Goal: Transaction & Acquisition: Download file/media

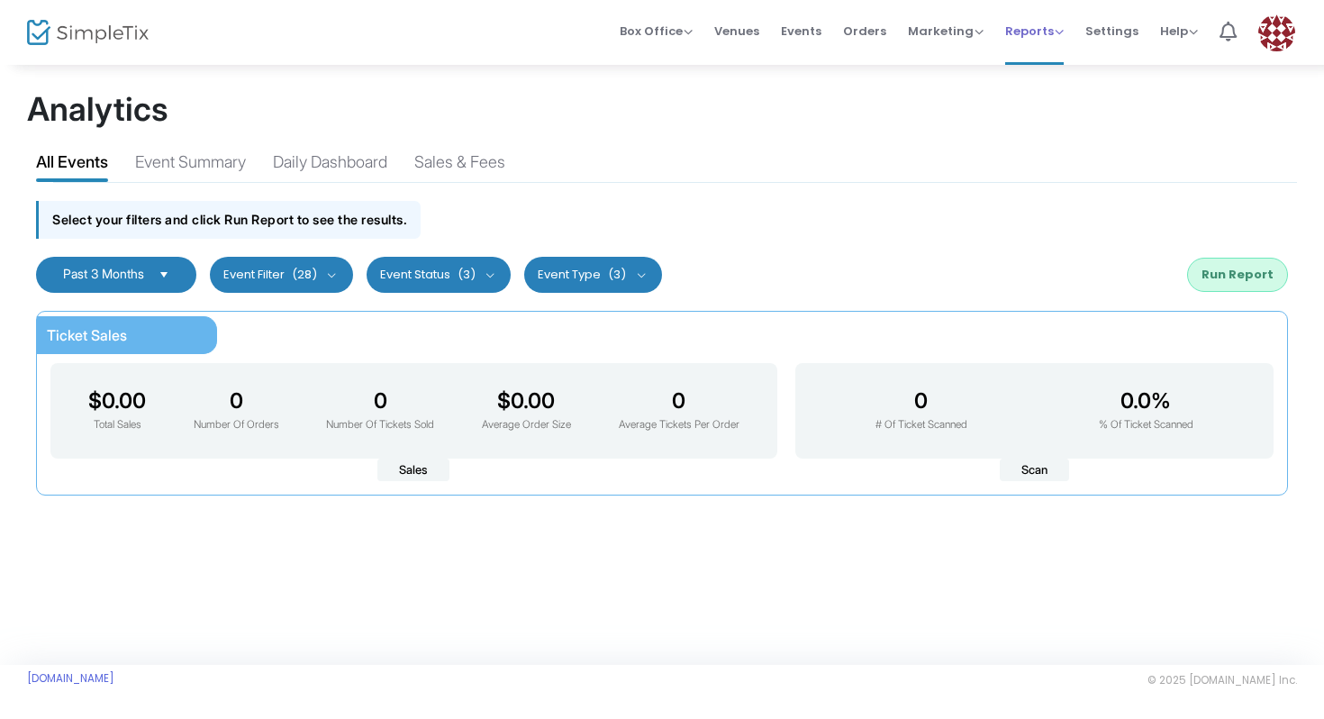
click at [1020, 51] on span "Reports Analytics Sales Reports Download" at bounding box center [1034, 31] width 59 height 46
click at [1061, 29] on span "Reports" at bounding box center [1034, 31] width 59 height 17
click at [898, 121] on h1 "Analytics" at bounding box center [662, 109] width 1270 height 39
click at [957, 36] on span "Marketing" at bounding box center [946, 31] width 76 height 17
click at [962, 64] on li "Promo Codes" at bounding box center [980, 60] width 144 height 35
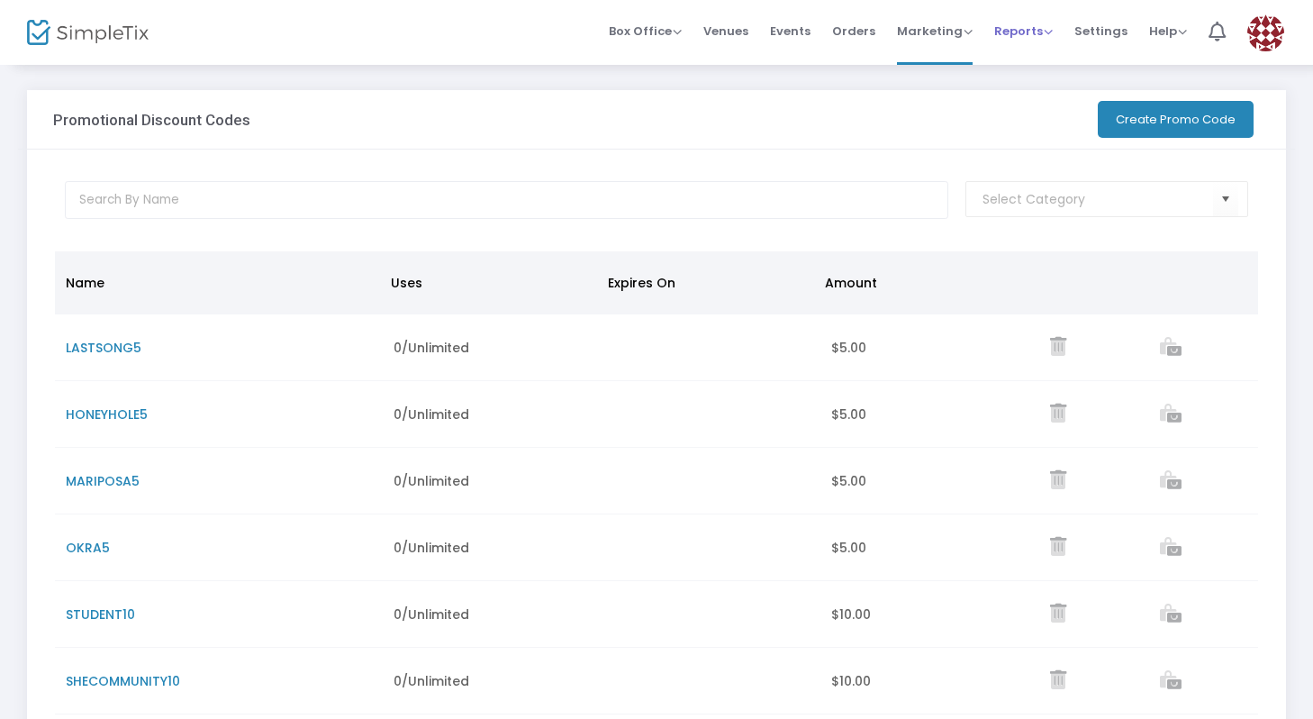
click at [1011, 35] on span "Reports" at bounding box center [1023, 31] width 59 height 17
click at [1023, 68] on li "Analytics" at bounding box center [1052, 60] width 117 height 35
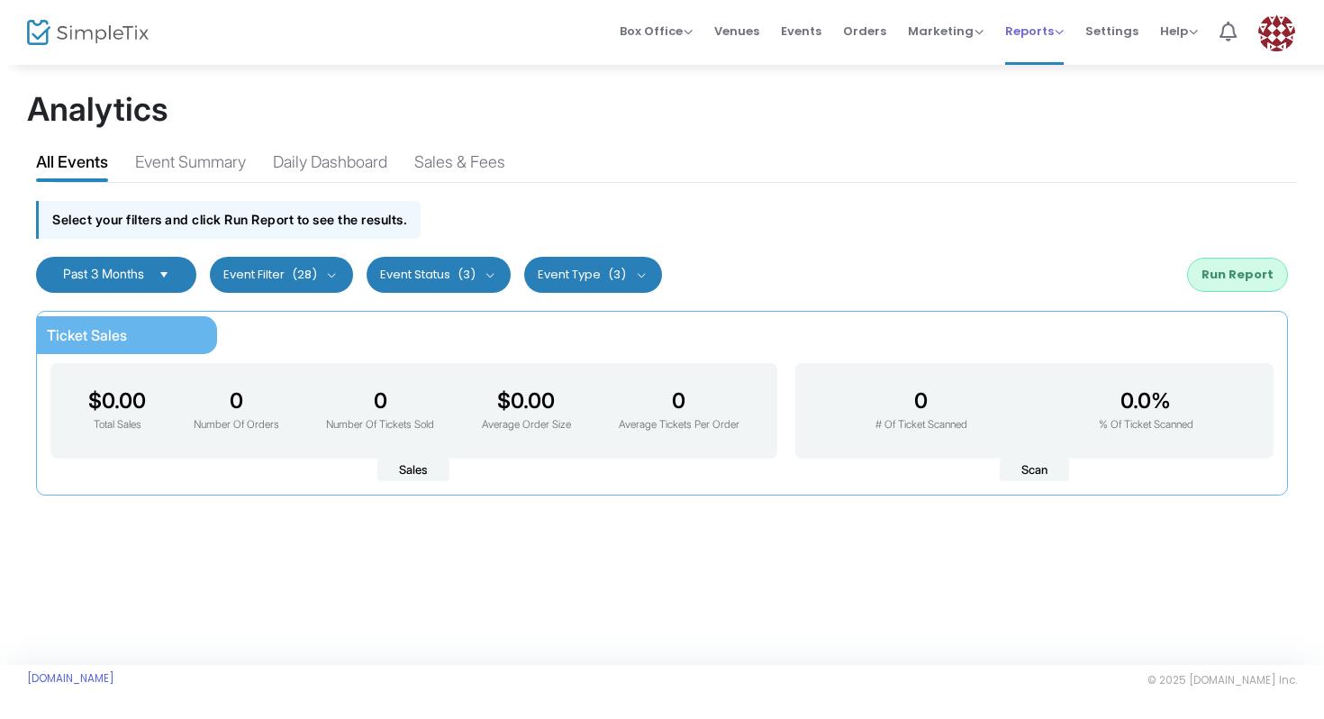
click at [1029, 39] on span "Reports" at bounding box center [1034, 31] width 59 height 17
click at [1040, 91] on li "Sales Reports" at bounding box center [1063, 95] width 117 height 35
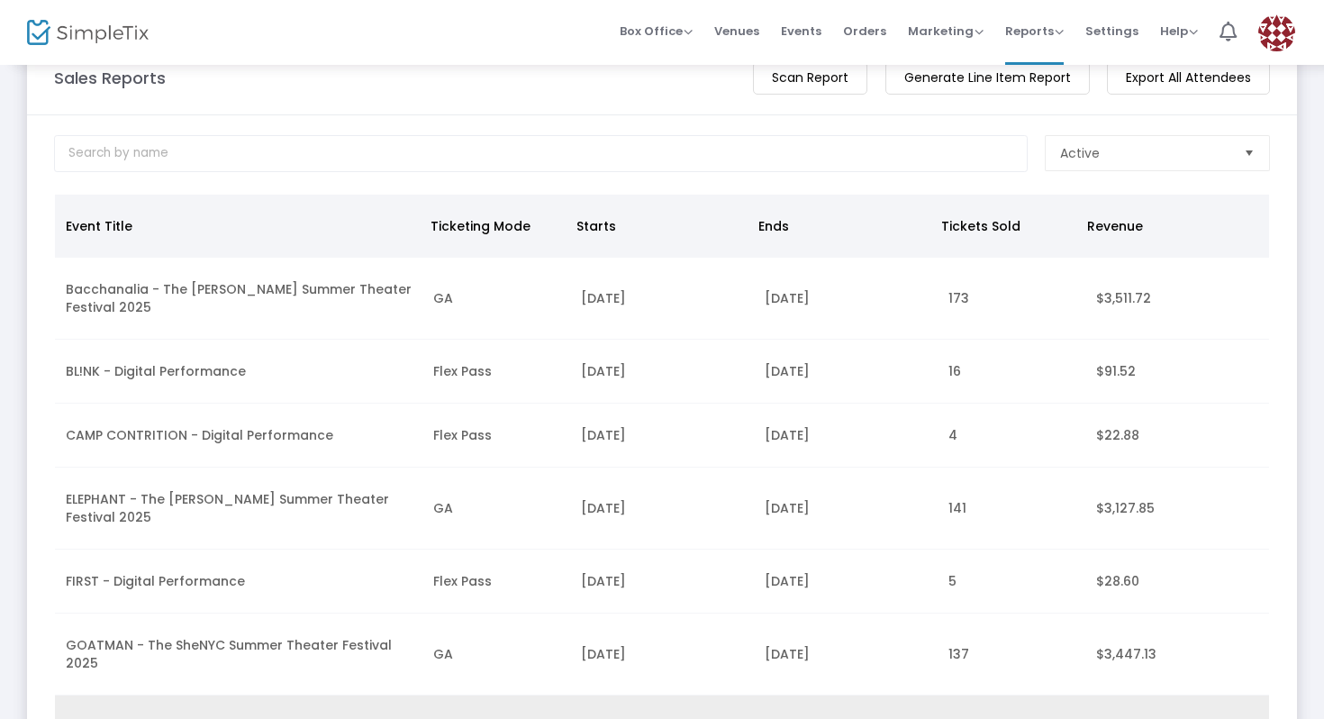
scroll to position [52, 0]
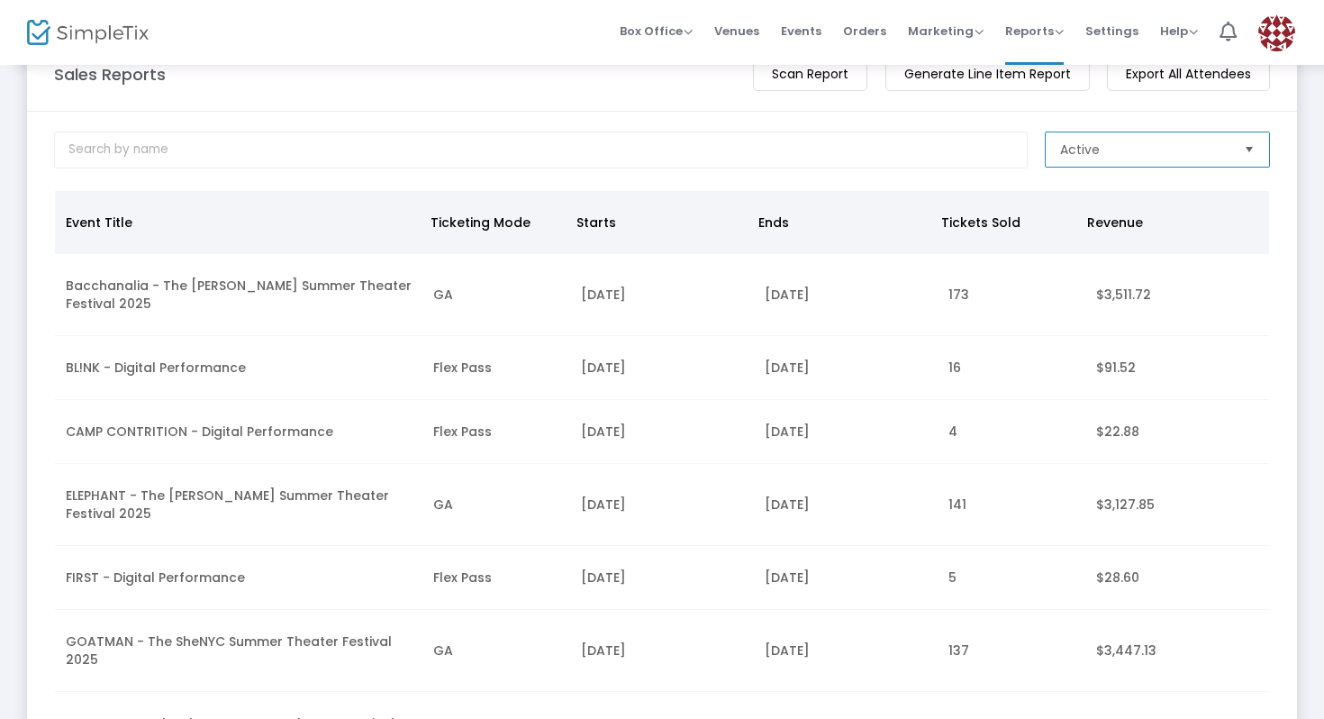
click at [1069, 139] on span "Active" at bounding box center [1145, 149] width 184 height 34
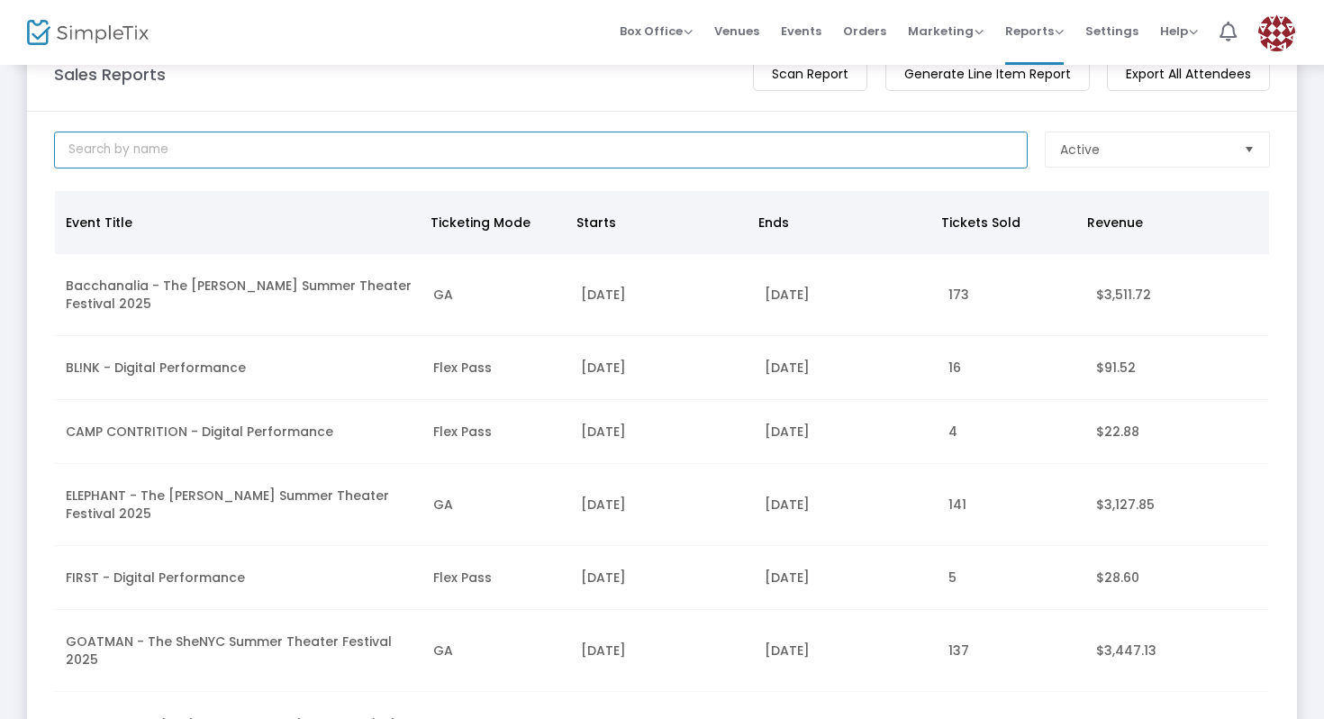
click at [958, 167] on input at bounding box center [541, 149] width 974 height 37
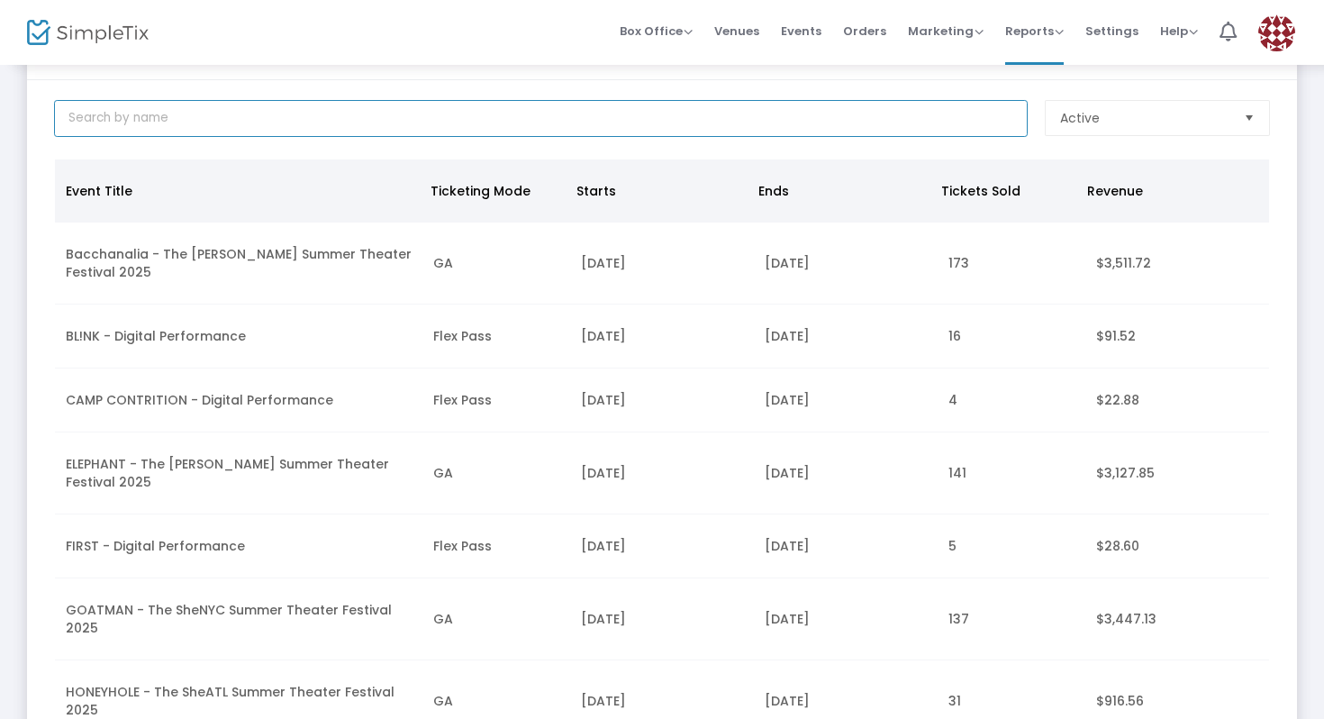
scroll to position [0, 0]
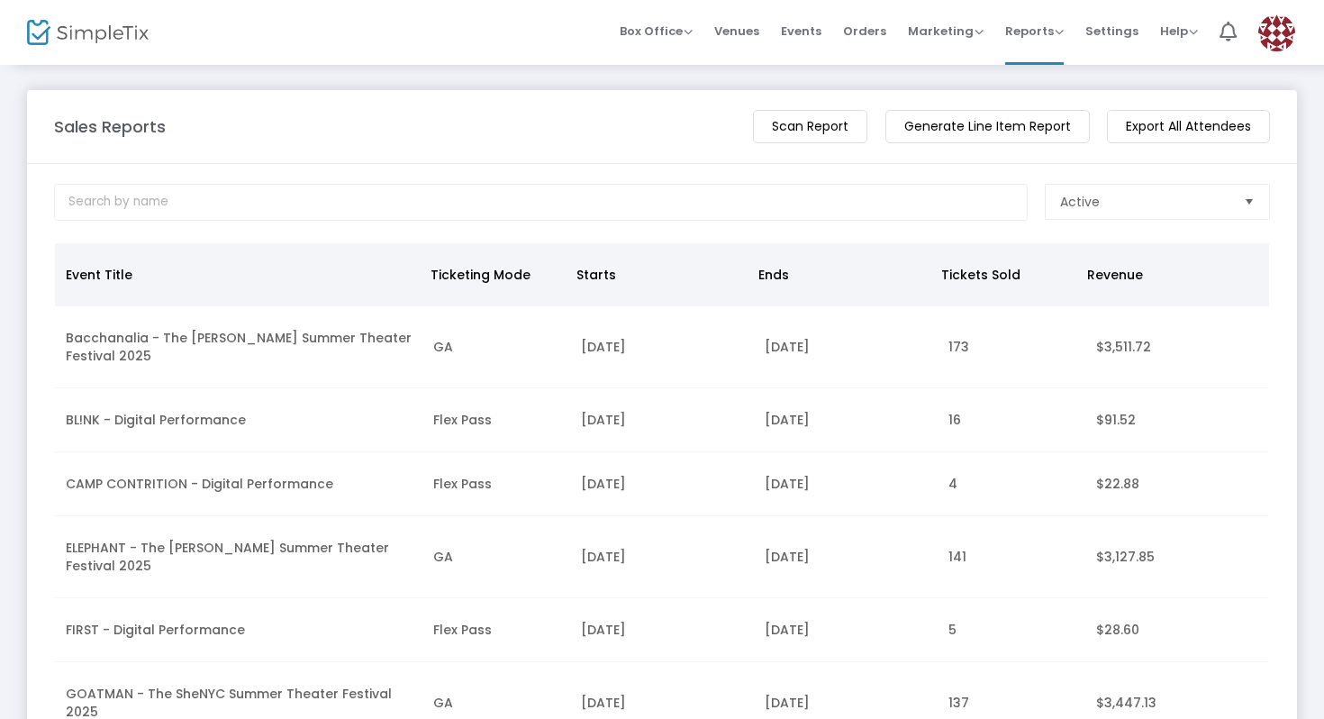
click at [973, 133] on m-button "Generate Line Item Report" at bounding box center [987, 126] width 204 height 33
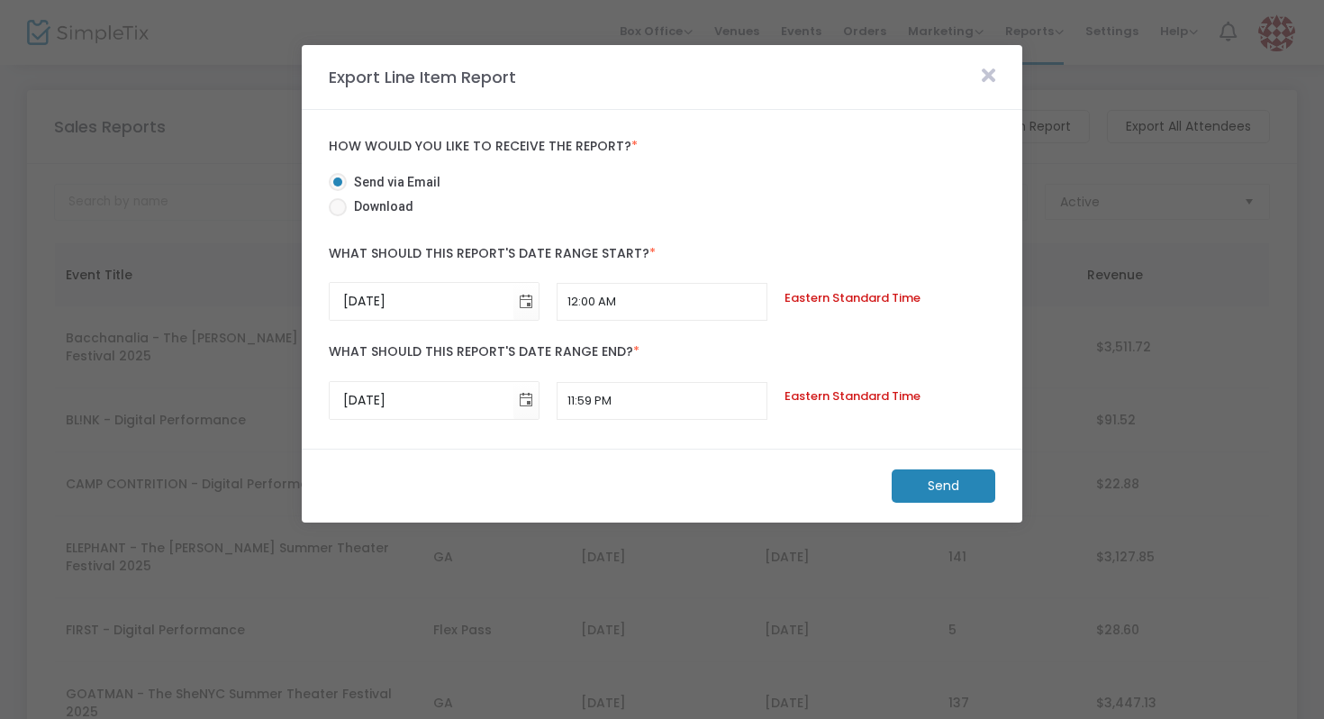
click at [387, 210] on span "Download" at bounding box center [380, 206] width 67 height 19
click at [338, 216] on input "Download" at bounding box center [337, 216] width 1 height 1
radio input "true"
click at [394, 180] on span "Send via Email" at bounding box center [394, 182] width 94 height 19
click at [338, 191] on input "Send via Email" at bounding box center [337, 191] width 1 height 1
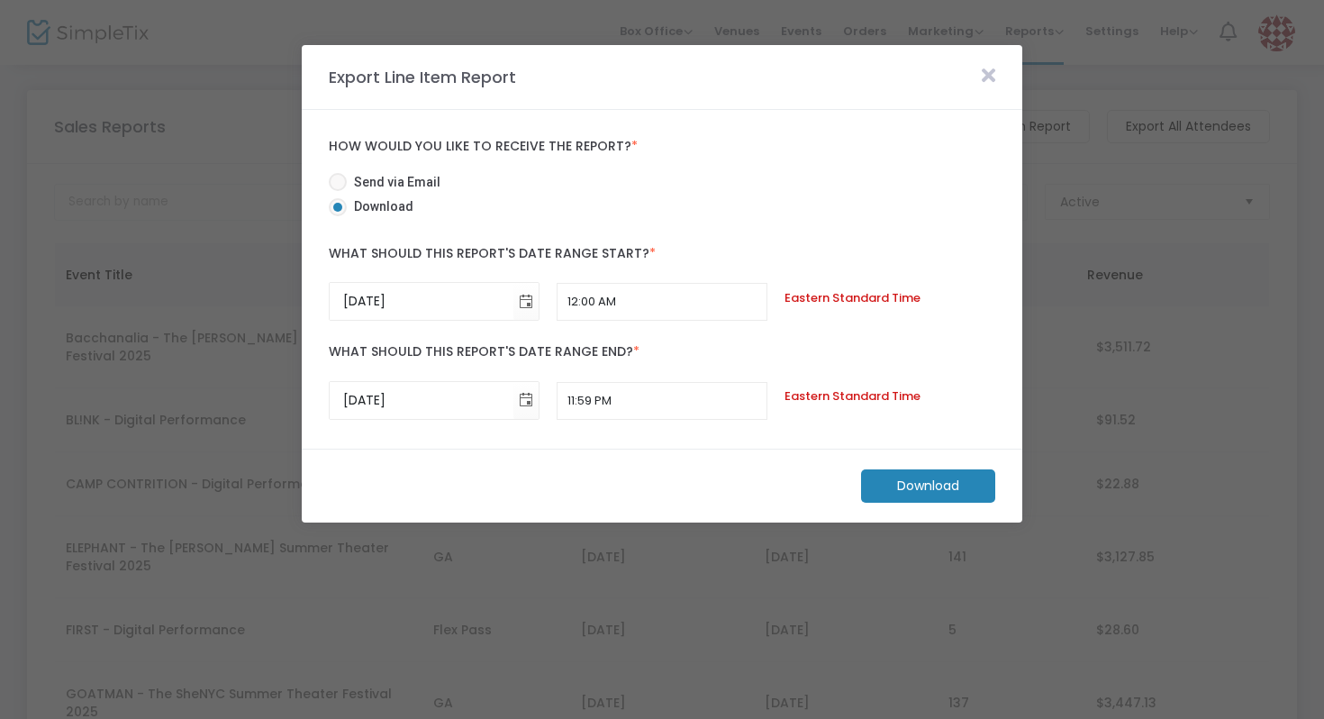
radio input "true"
click at [988, 79] on icon at bounding box center [989, 76] width 14 height 20
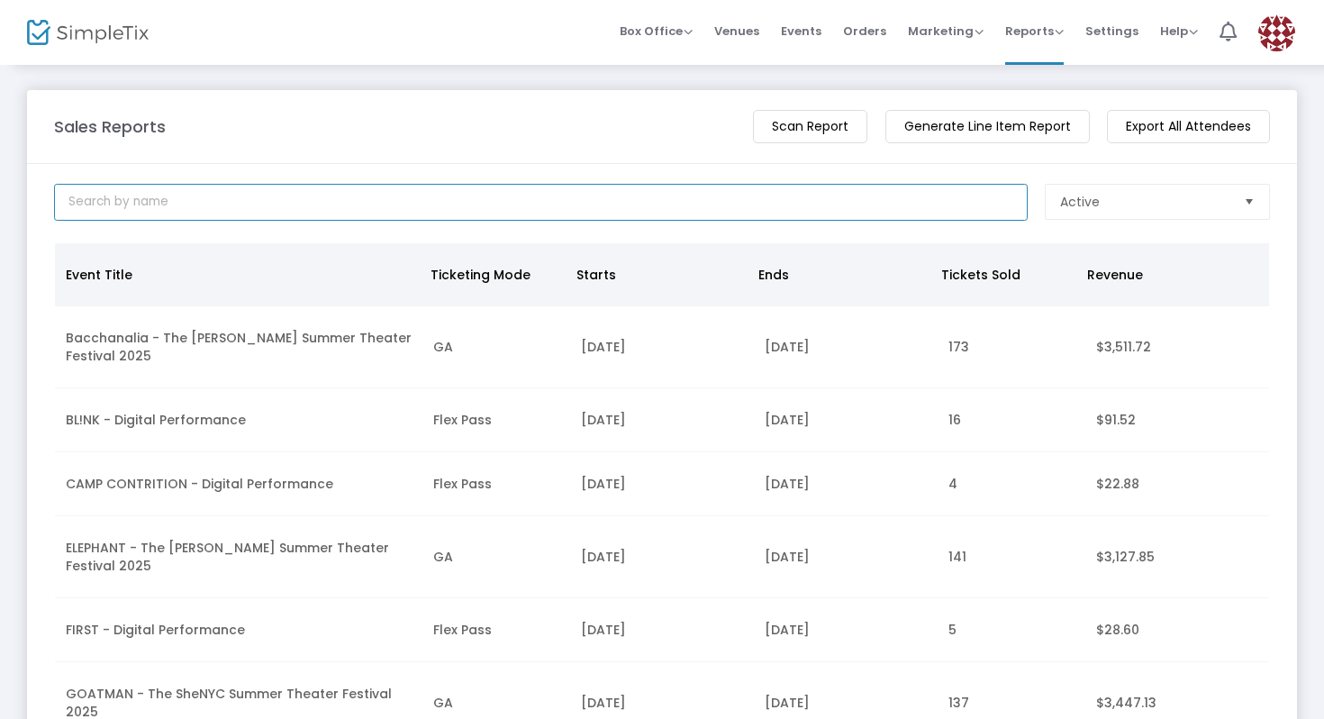
click at [811, 204] on input at bounding box center [541, 202] width 974 height 37
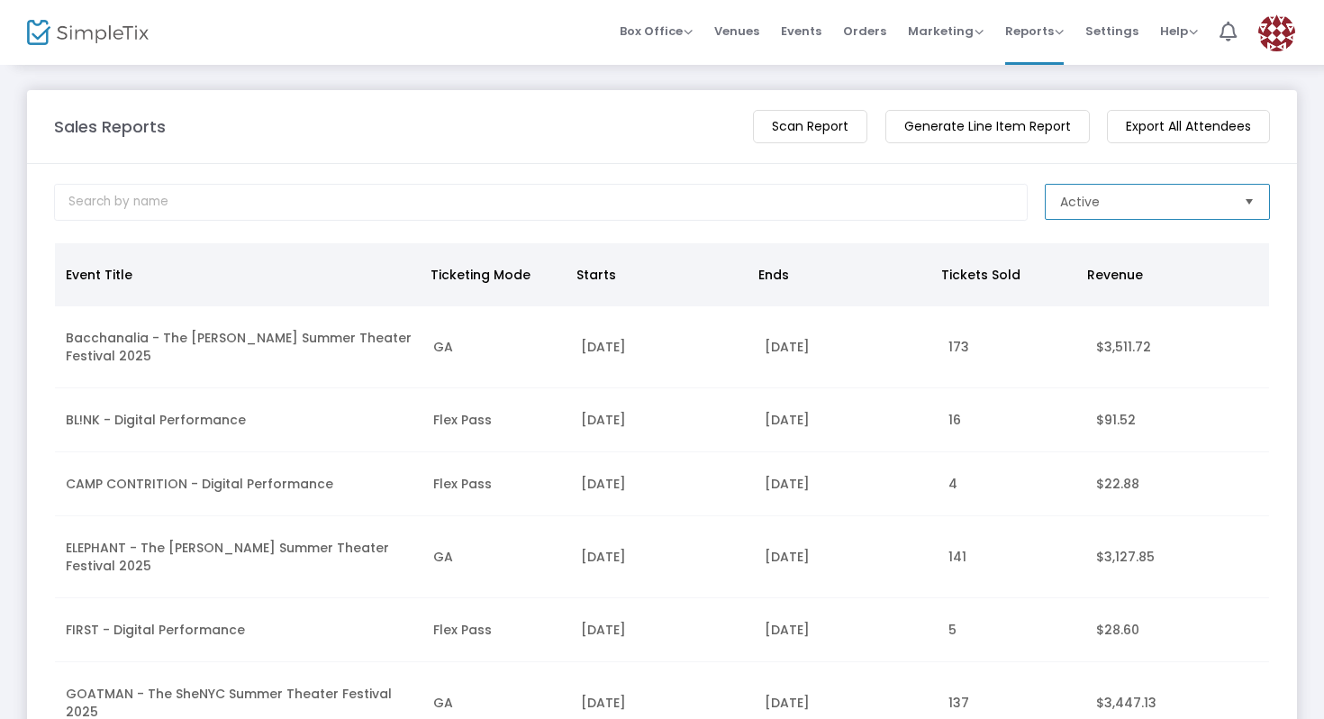
click at [1140, 197] on span "Active" at bounding box center [1144, 202] width 169 height 18
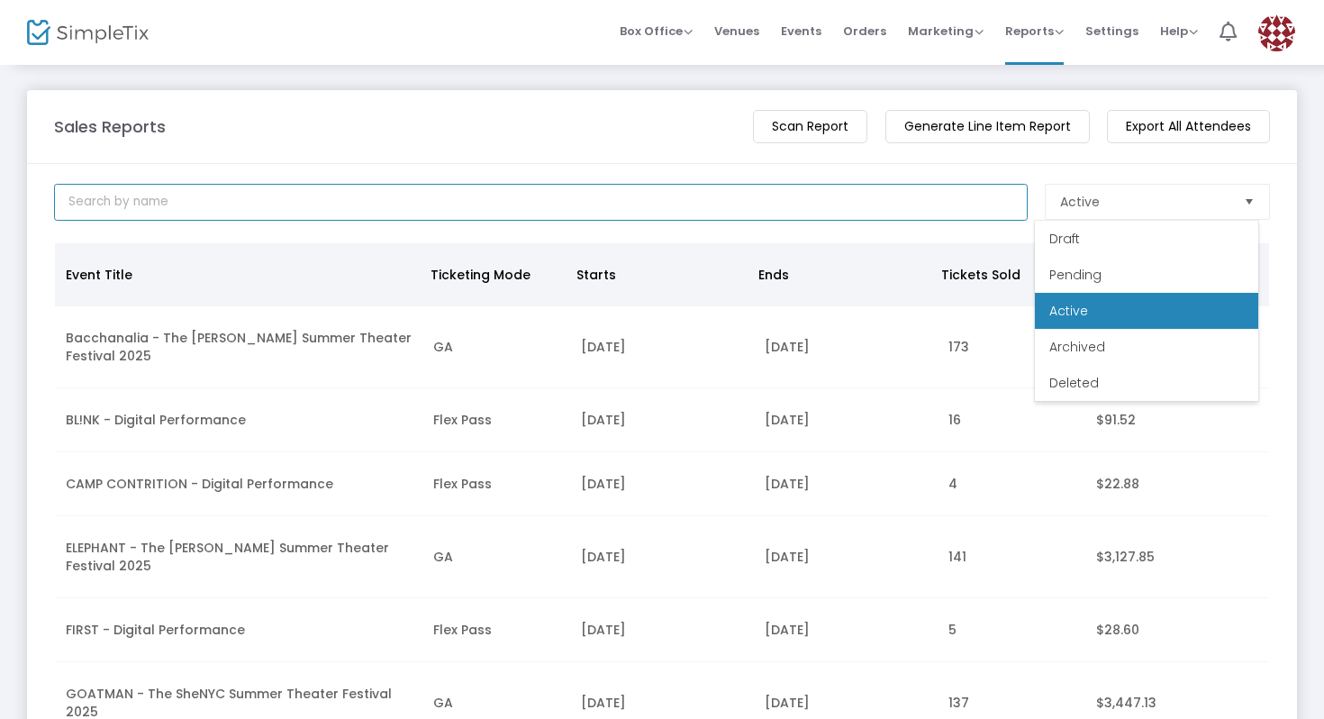
click at [858, 194] on input at bounding box center [541, 202] width 974 height 37
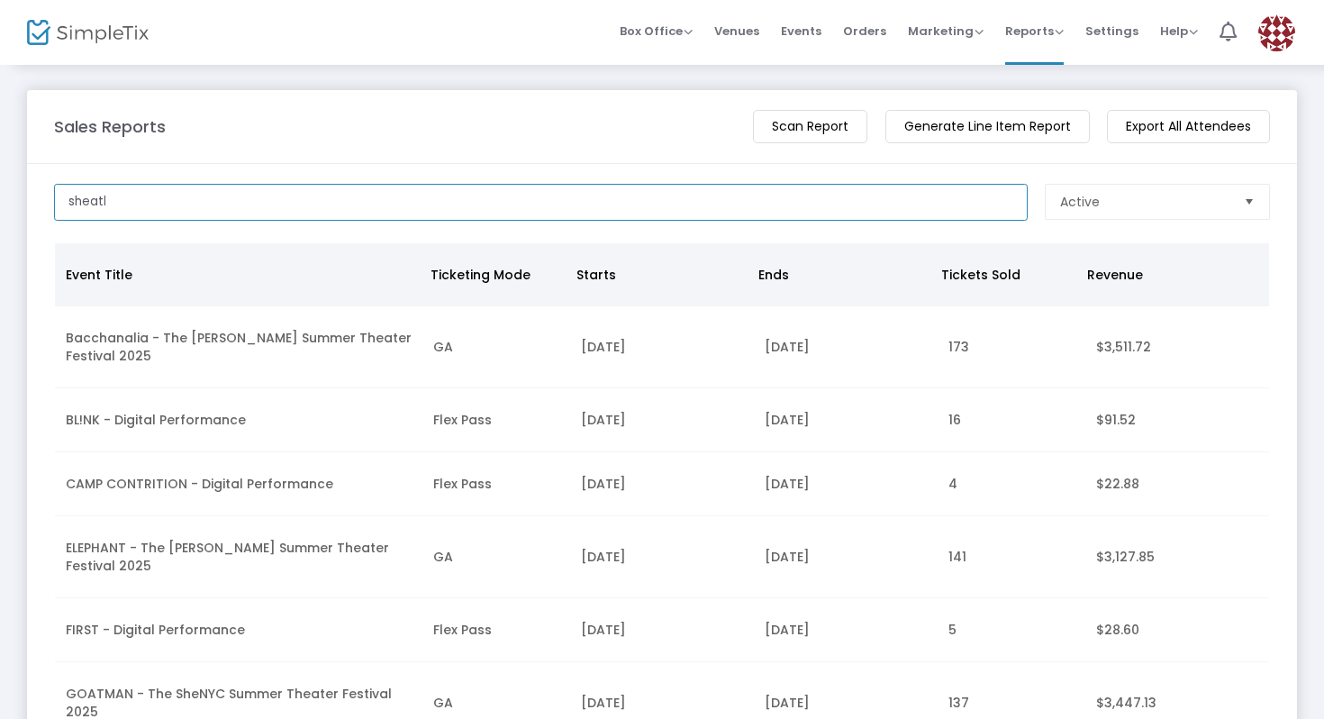
type input "sheatl"
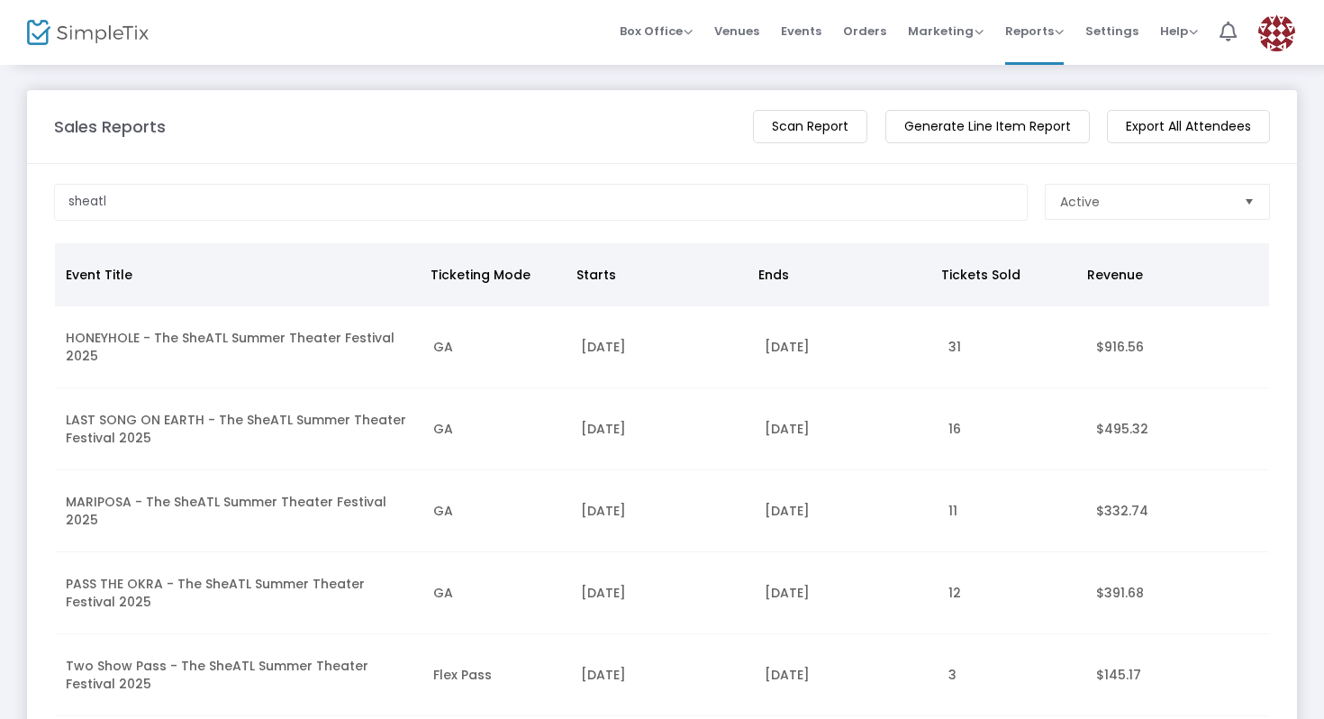
click at [947, 129] on m-button "Generate Line Item Report" at bounding box center [987, 126] width 204 height 33
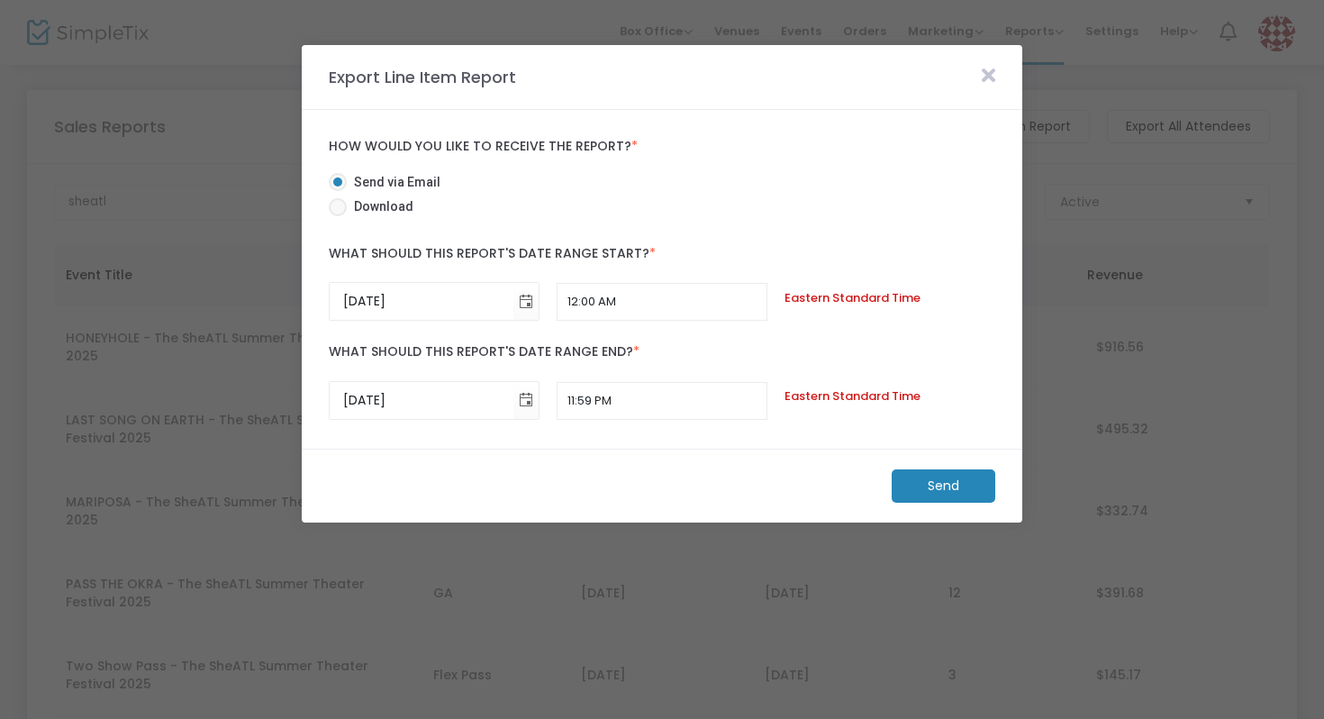
click at [975, 483] on m-button "Send" at bounding box center [944, 485] width 104 height 33
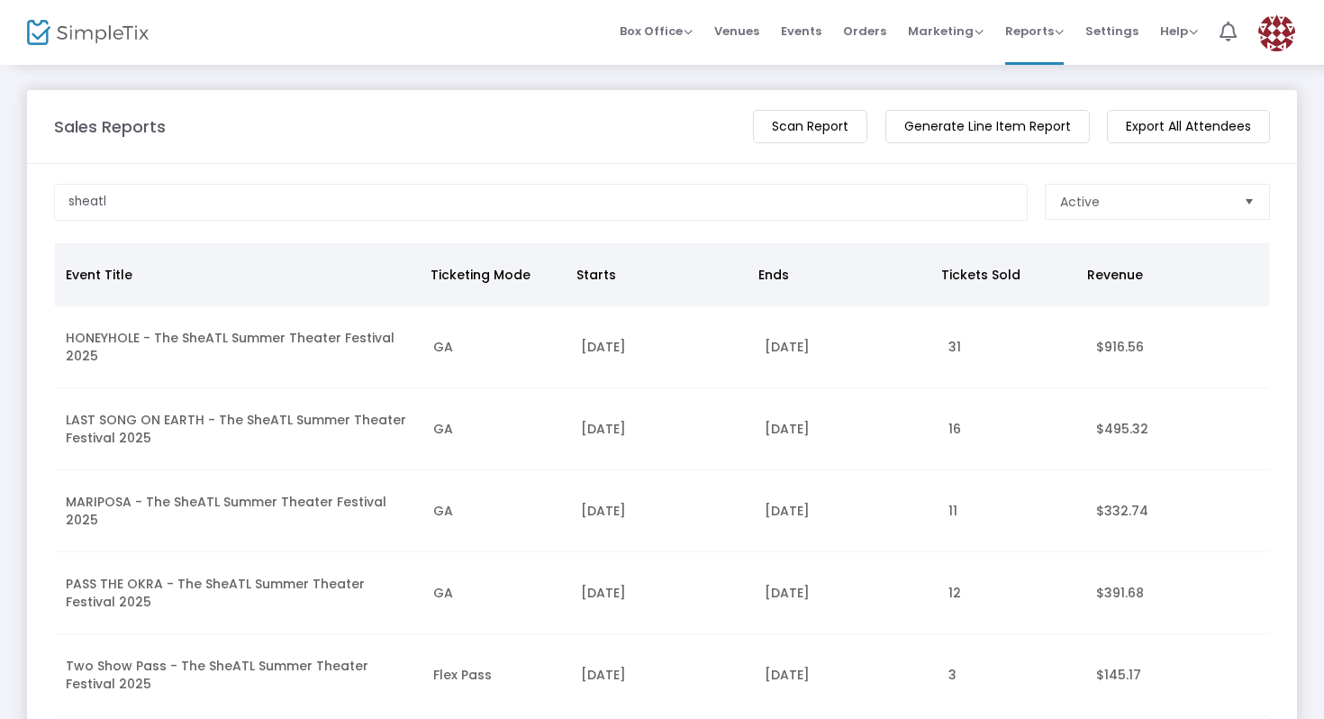
click at [810, 137] on m-button "Scan Report" at bounding box center [810, 126] width 114 height 33
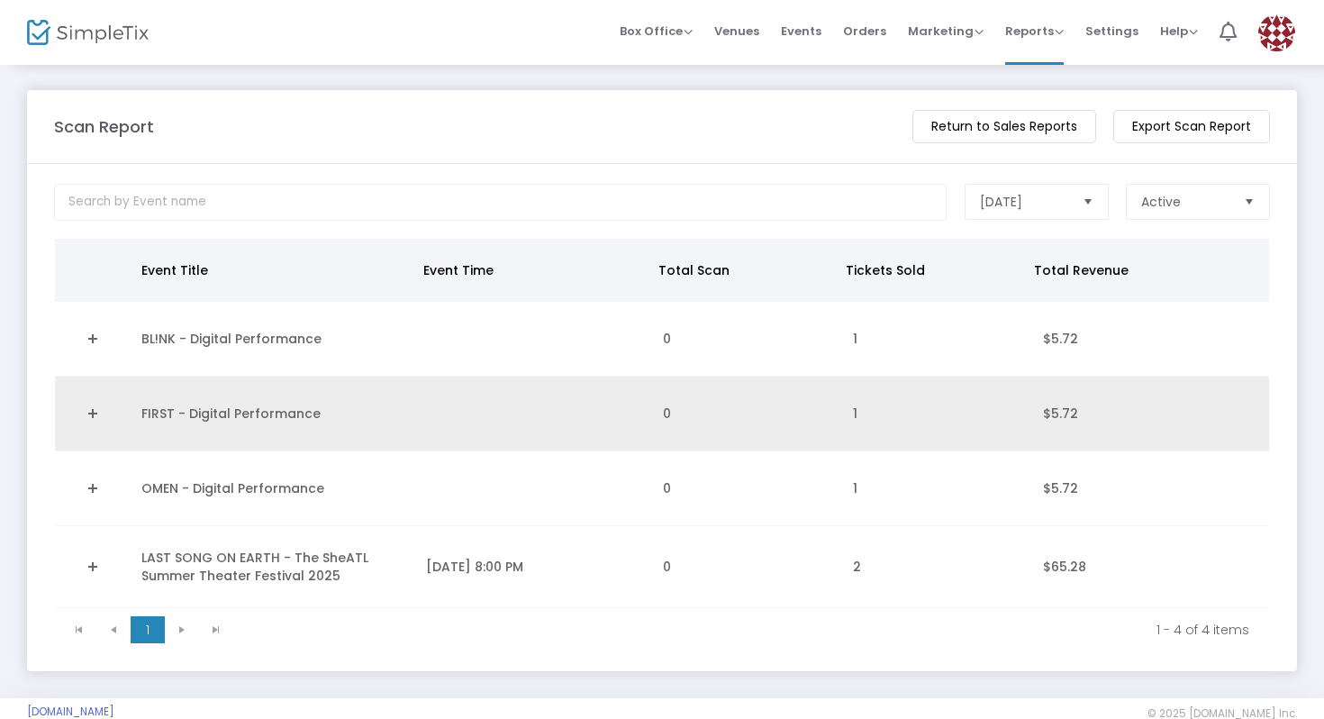
scroll to position [40, 0]
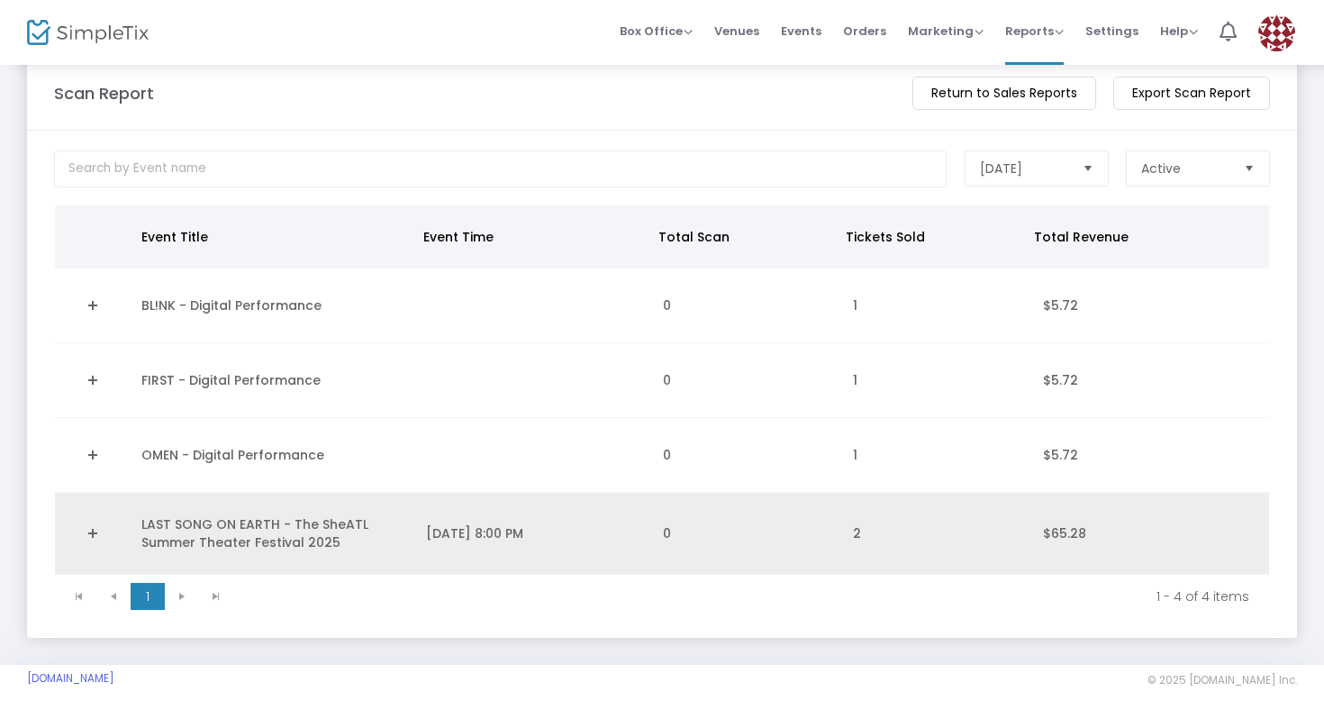
click at [533, 528] on td "[DATE] 8:00 PM" at bounding box center [533, 534] width 237 height 82
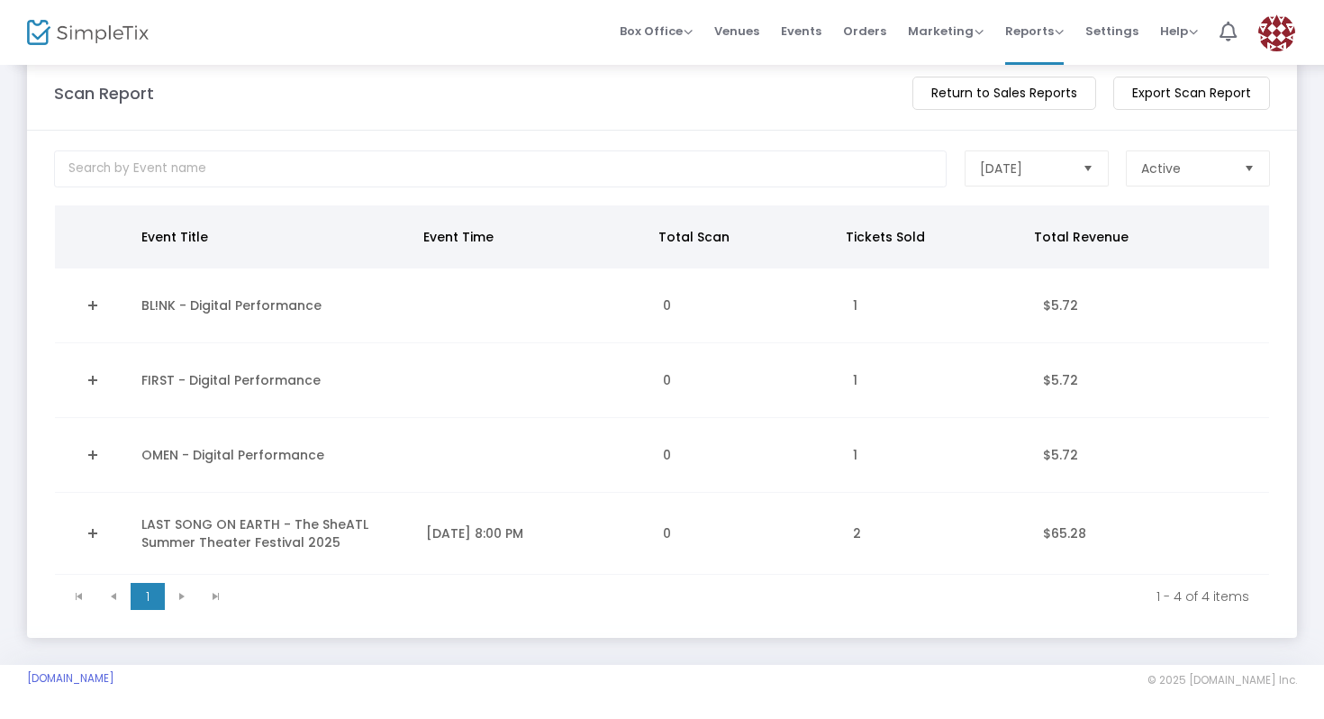
click at [103, 528] on link "Expand Details" at bounding box center [93, 533] width 54 height 29
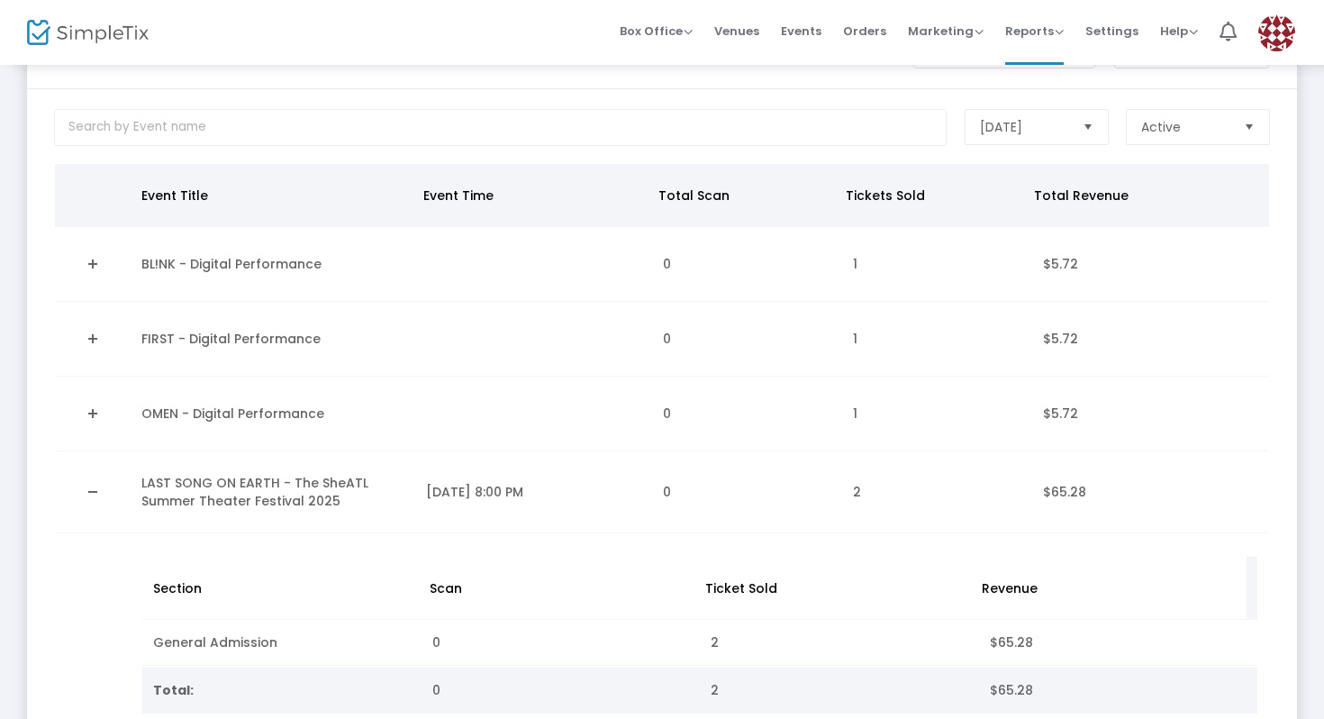
scroll to position [0, 0]
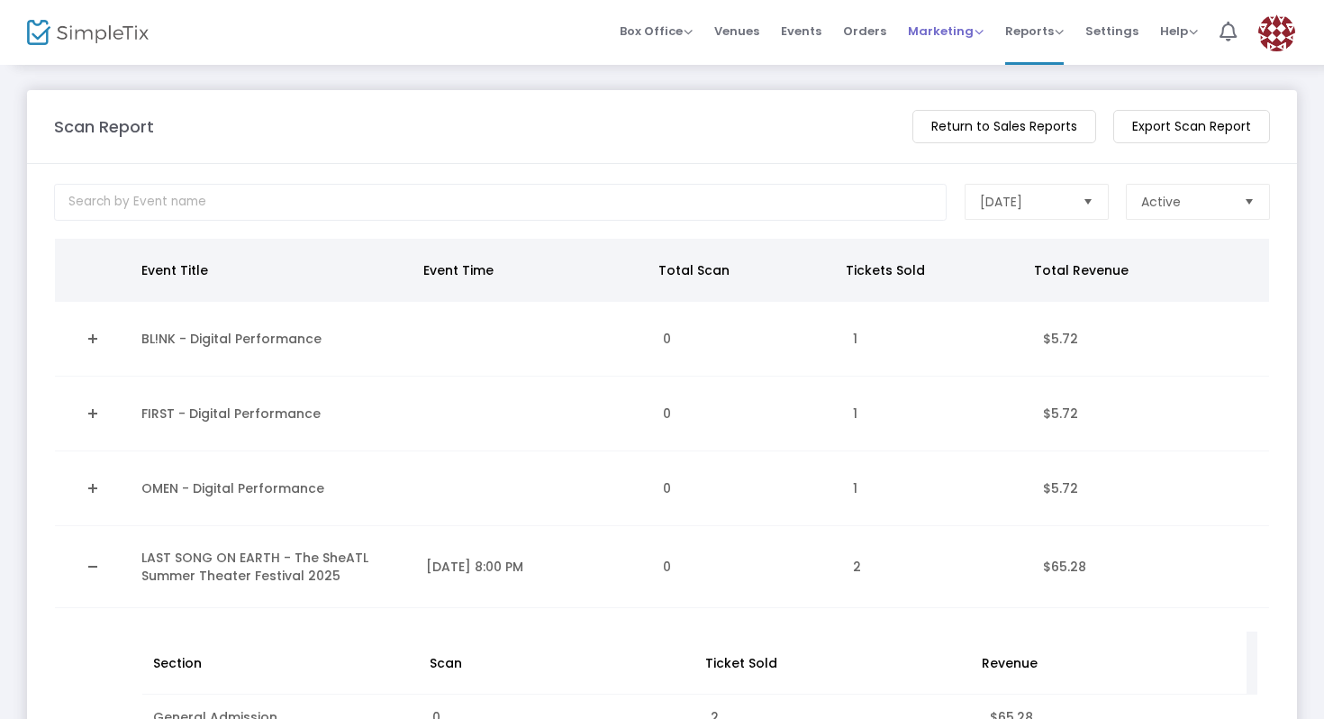
click at [969, 37] on span "Marketing" at bounding box center [946, 31] width 76 height 17
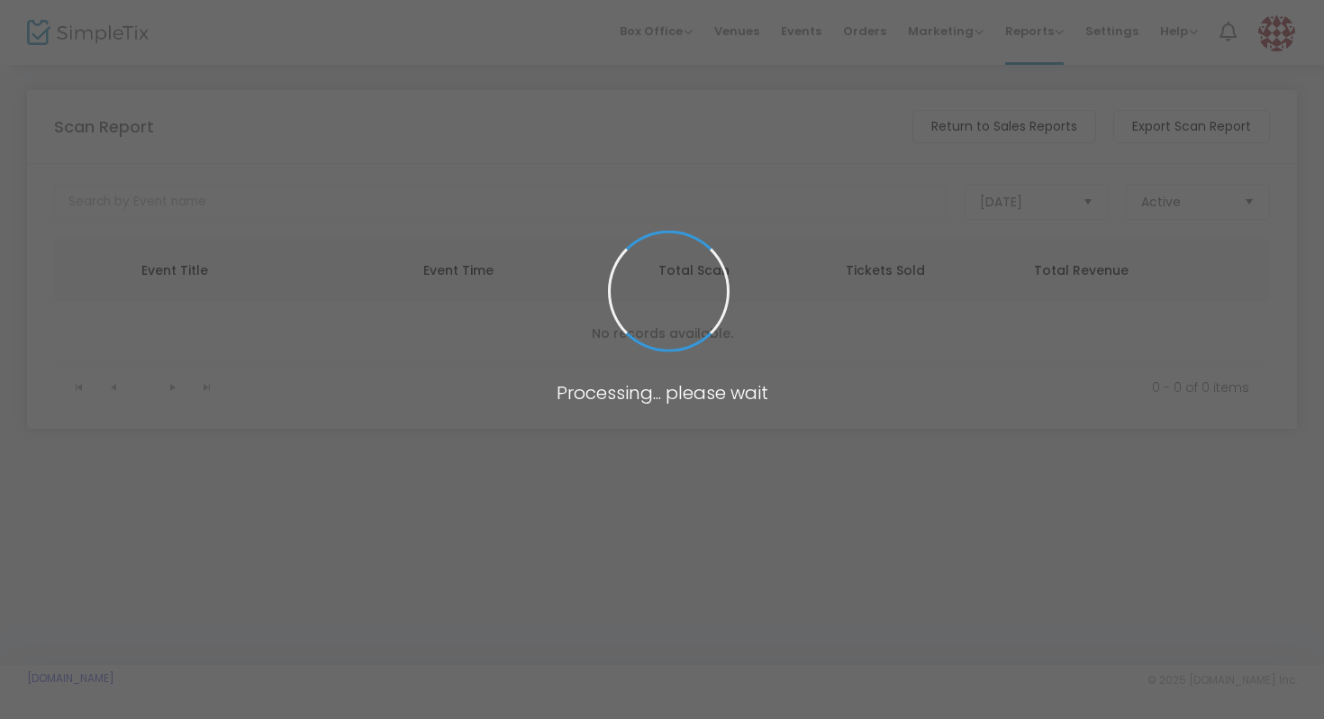
click at [474, 190] on span at bounding box center [662, 359] width 1324 height 719
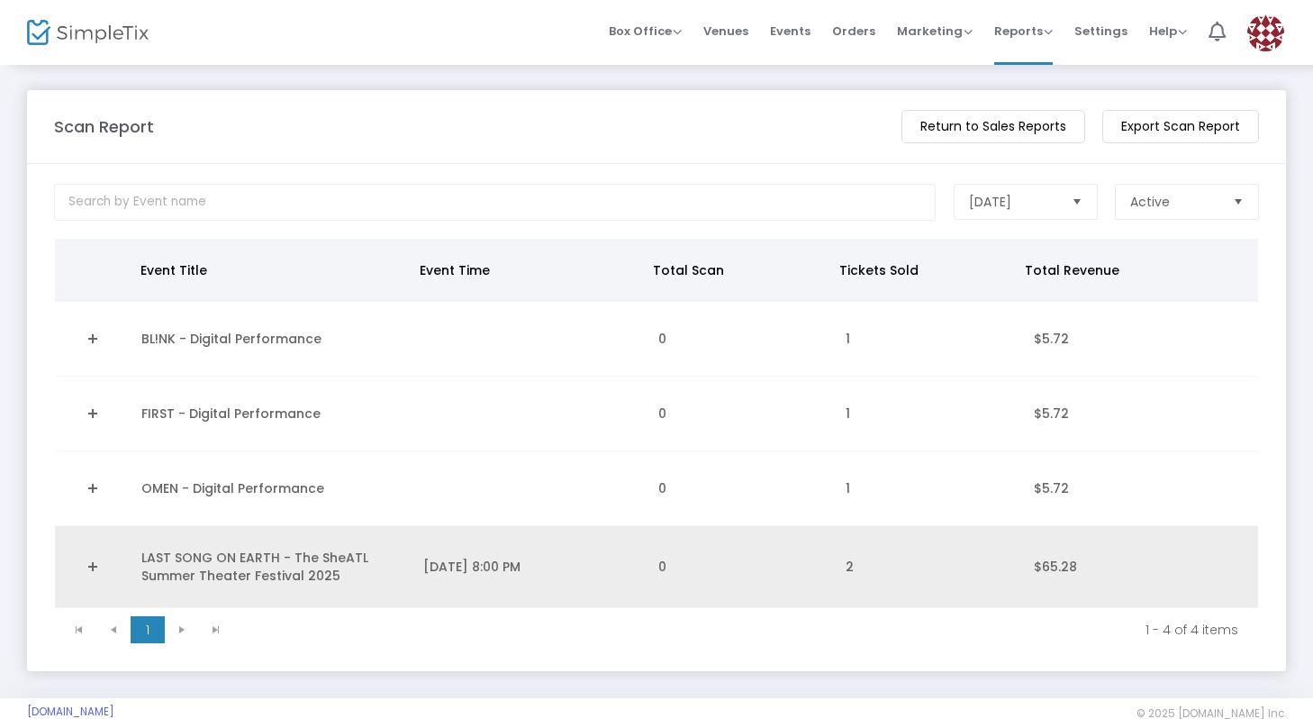
click at [88, 560] on link "Expand Details" at bounding box center [93, 566] width 54 height 29
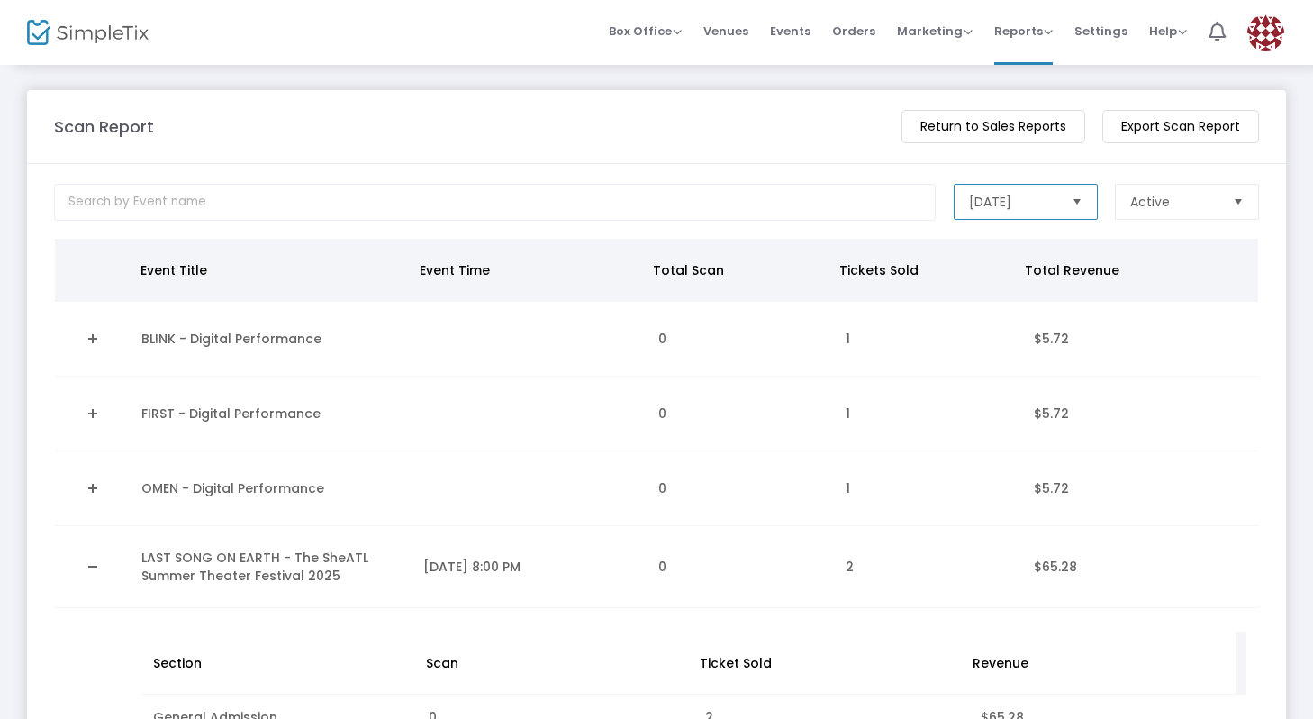
click at [1030, 190] on span "[DATE]" at bounding box center [1013, 202] width 103 height 34
click at [938, 125] on m-button "Return to Sales Reports" at bounding box center [994, 126] width 184 height 33
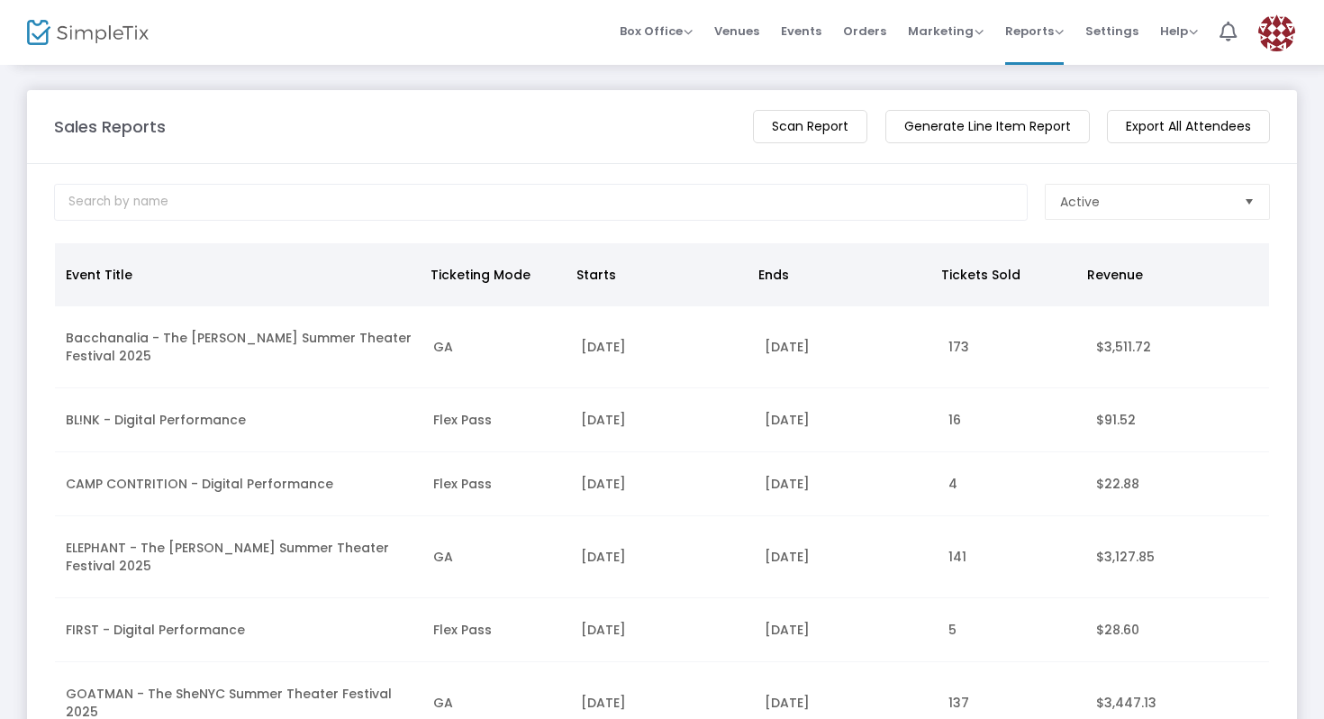
click at [804, 135] on m-button "Scan Report" at bounding box center [810, 126] width 114 height 33
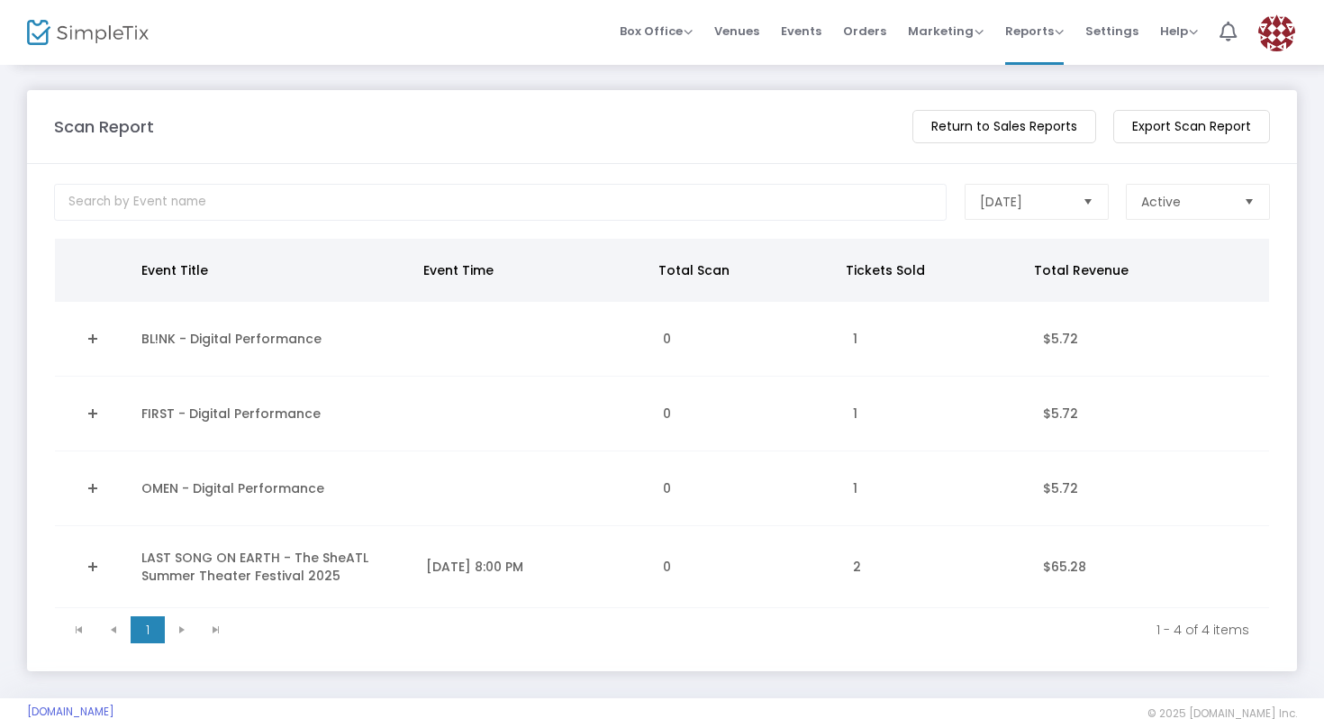
scroll to position [1, 0]
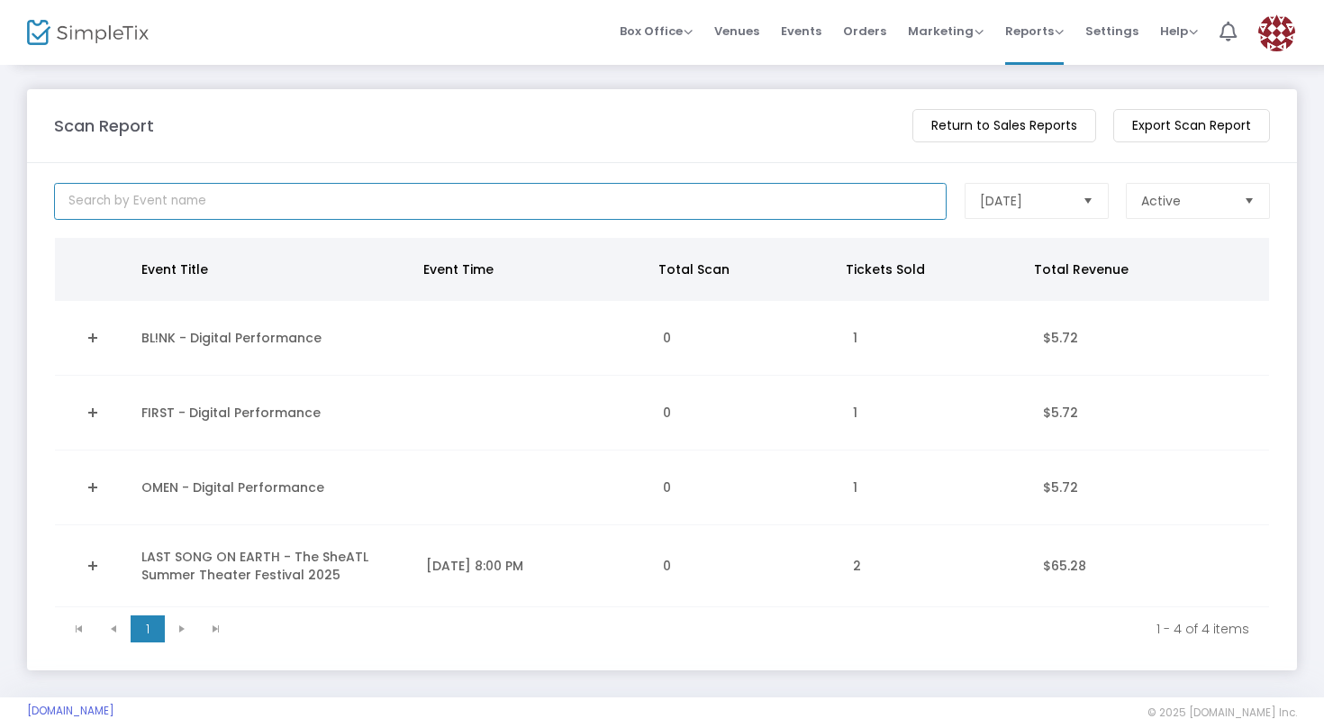
click at [467, 191] on input at bounding box center [500, 201] width 893 height 37
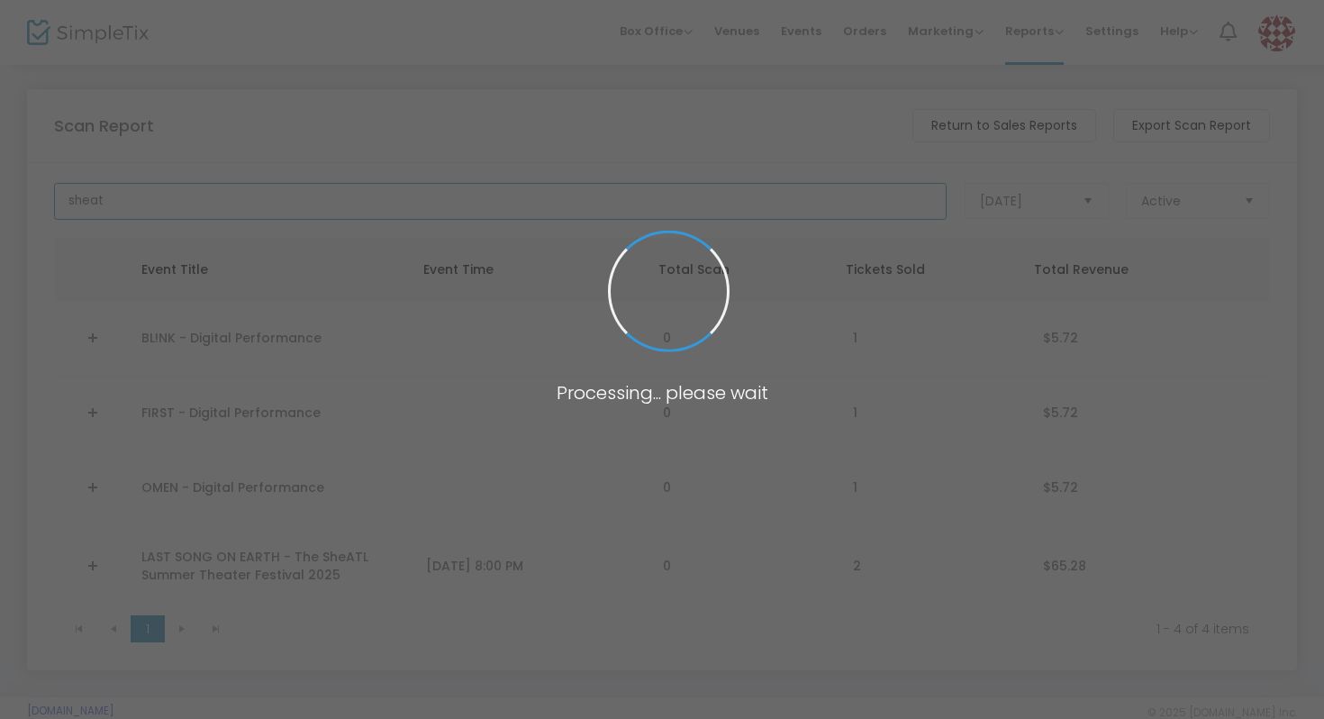
scroll to position [0, 0]
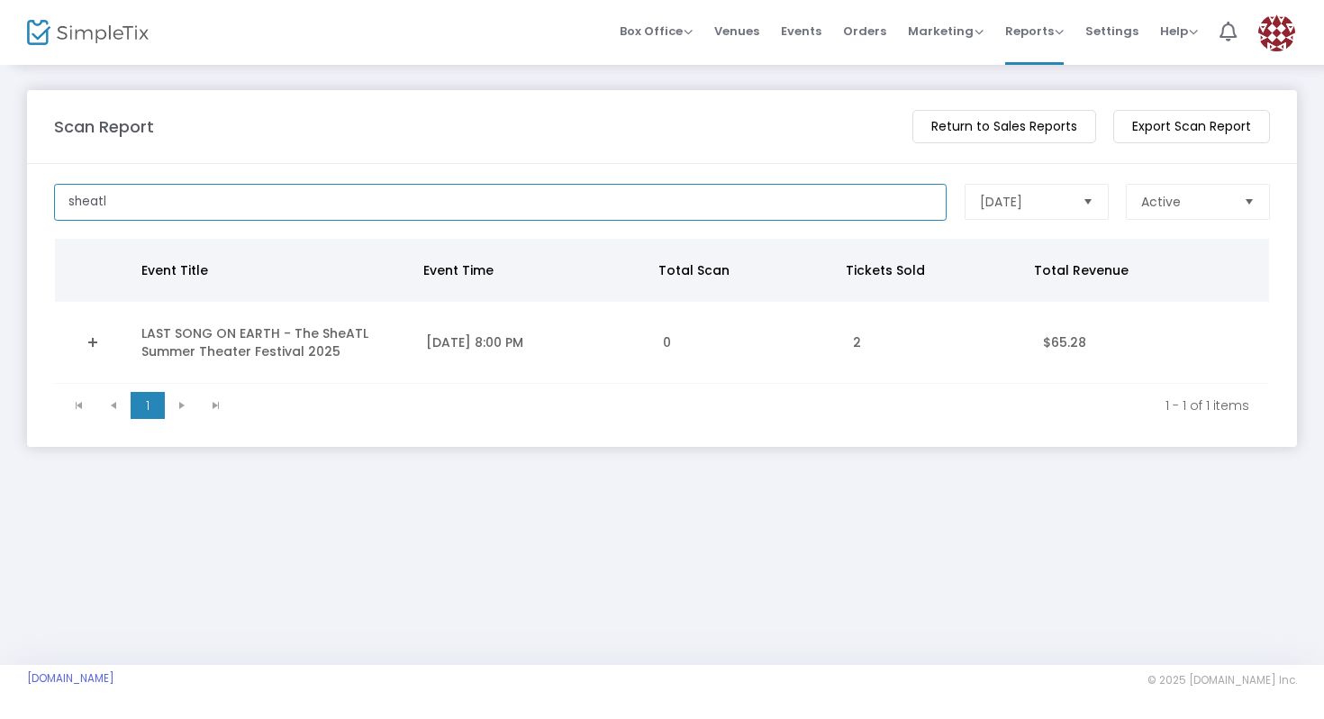
type input "sheatl"
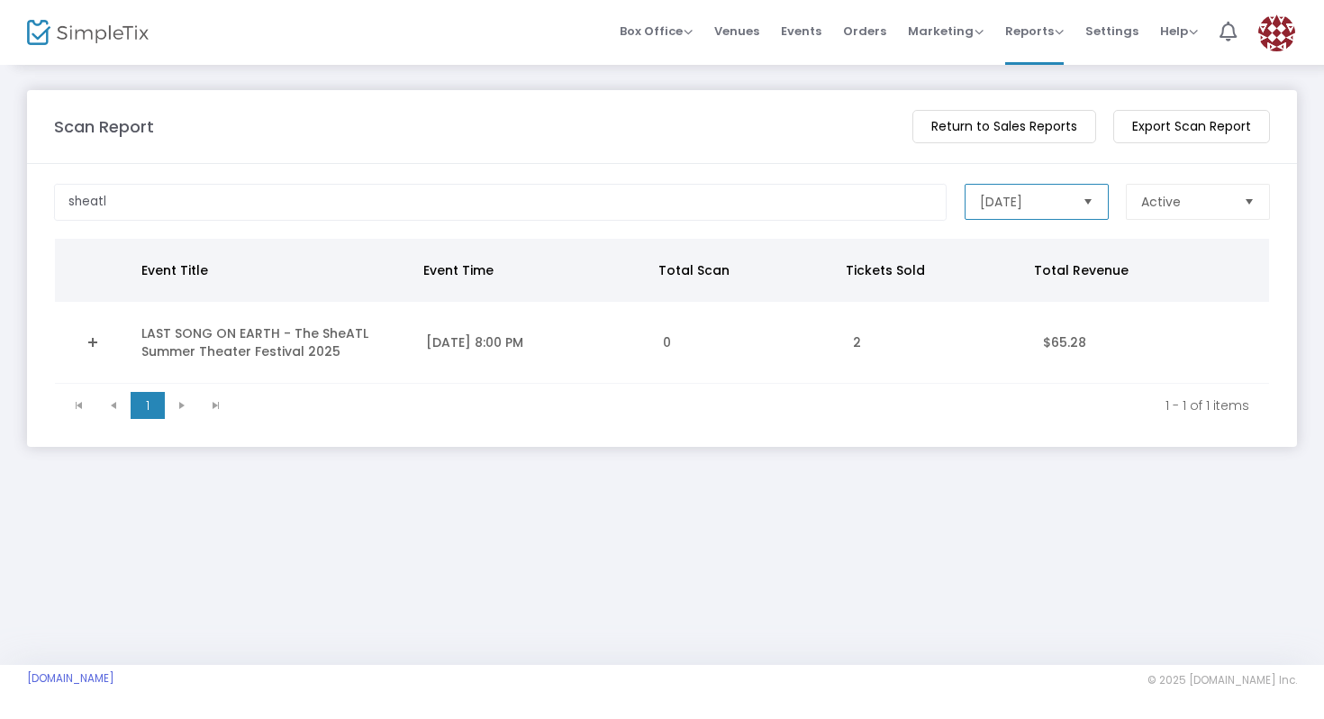
click at [1012, 202] on span "[DATE]" at bounding box center [1024, 202] width 88 height 18
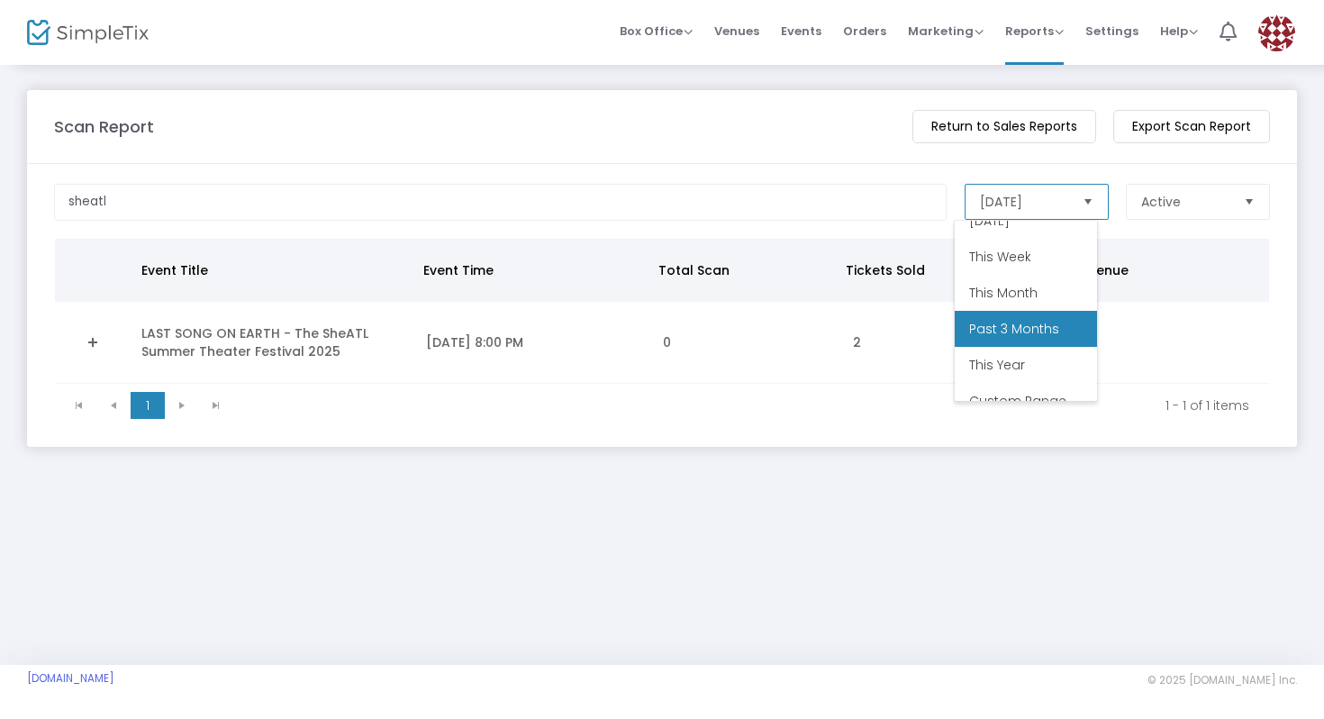
scroll to position [56, 0]
click at [1040, 335] on span "Past 3 Months" at bounding box center [1014, 327] width 90 height 18
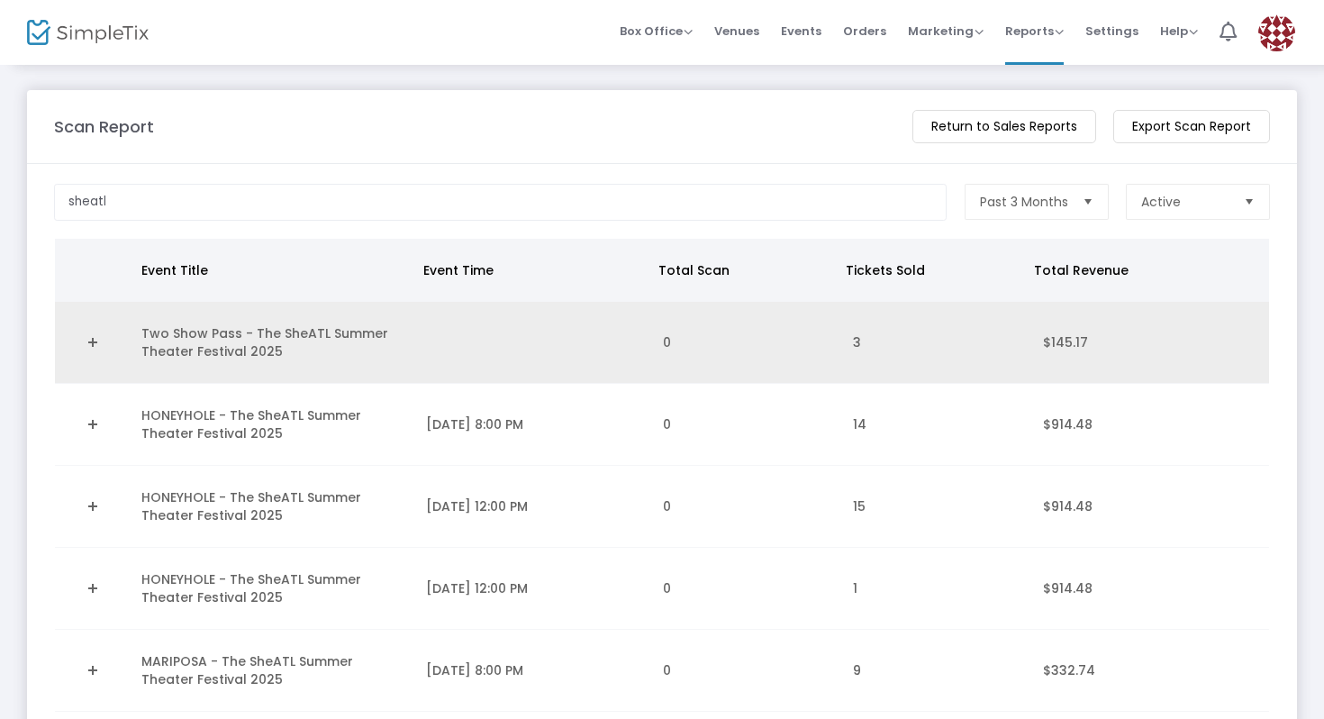
click at [95, 343] on link "Expand Details" at bounding box center [93, 342] width 54 height 29
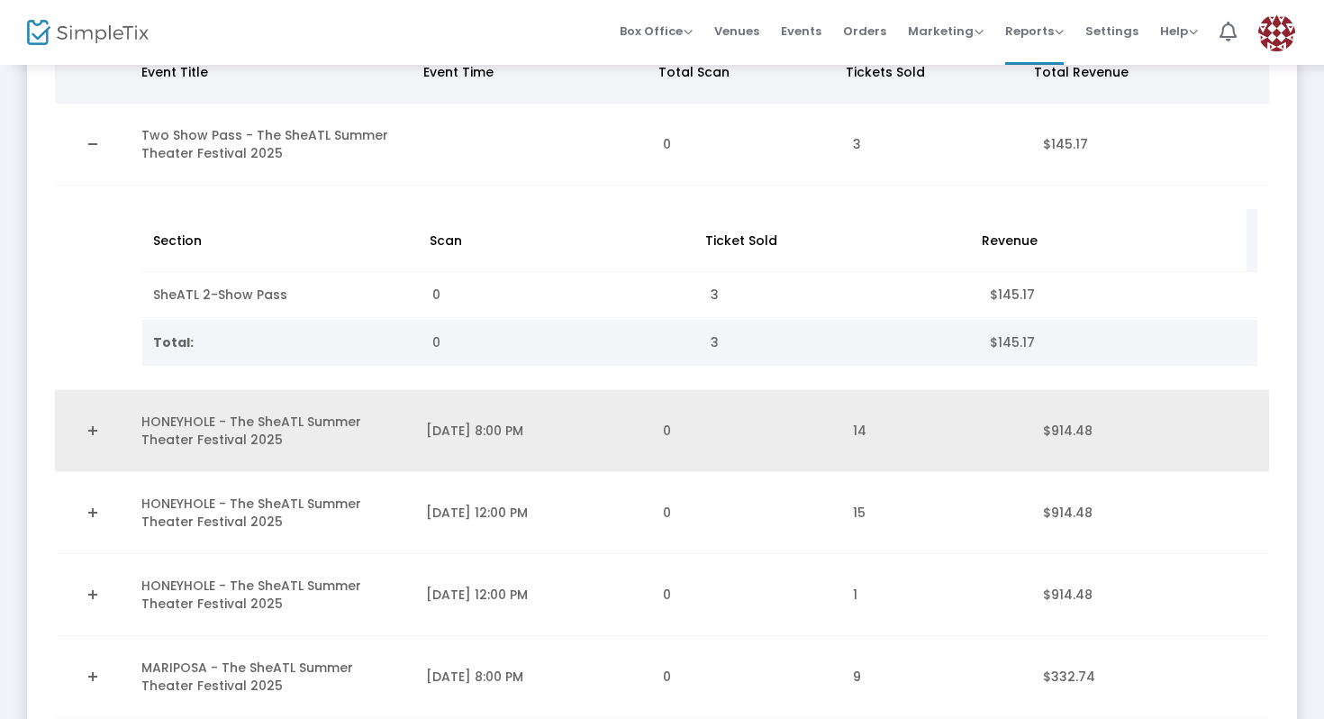
scroll to position [165, 0]
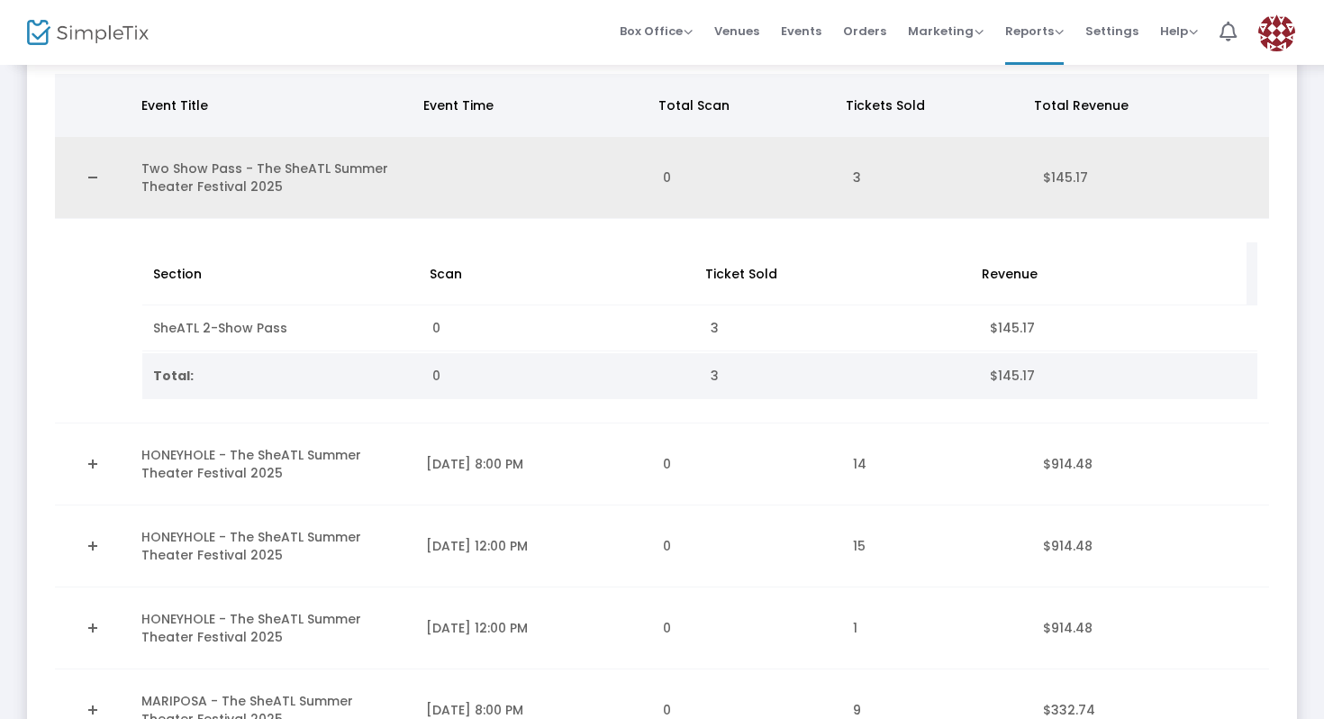
click at [84, 168] on link "Collapse Details" at bounding box center [93, 177] width 54 height 29
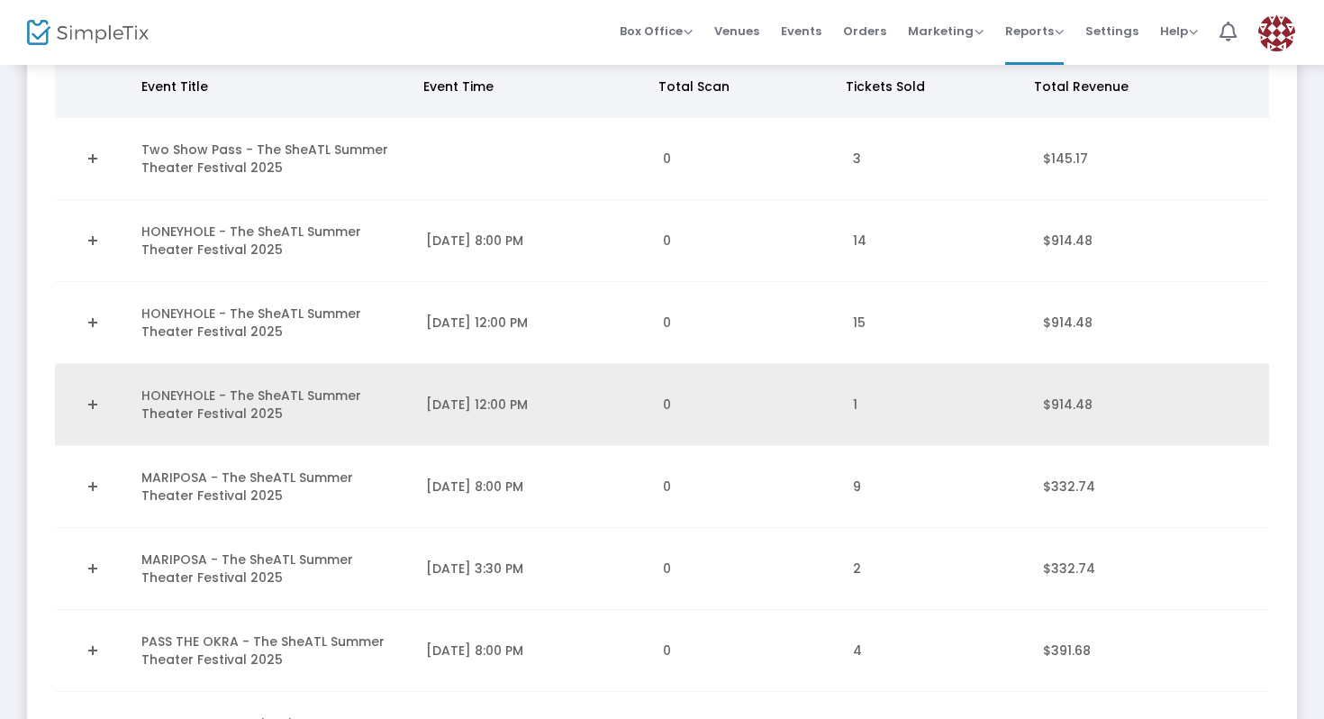
scroll to position [198, 0]
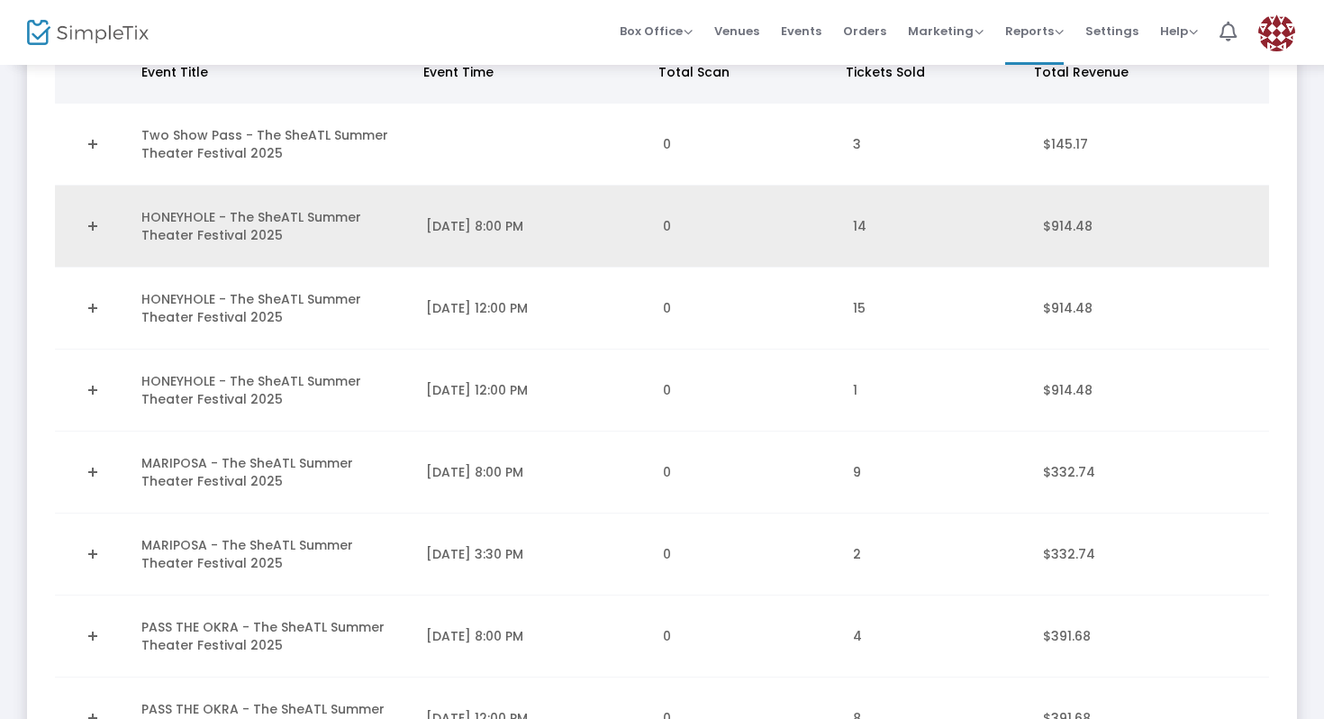
click at [89, 222] on link "Expand Details" at bounding box center [93, 226] width 54 height 29
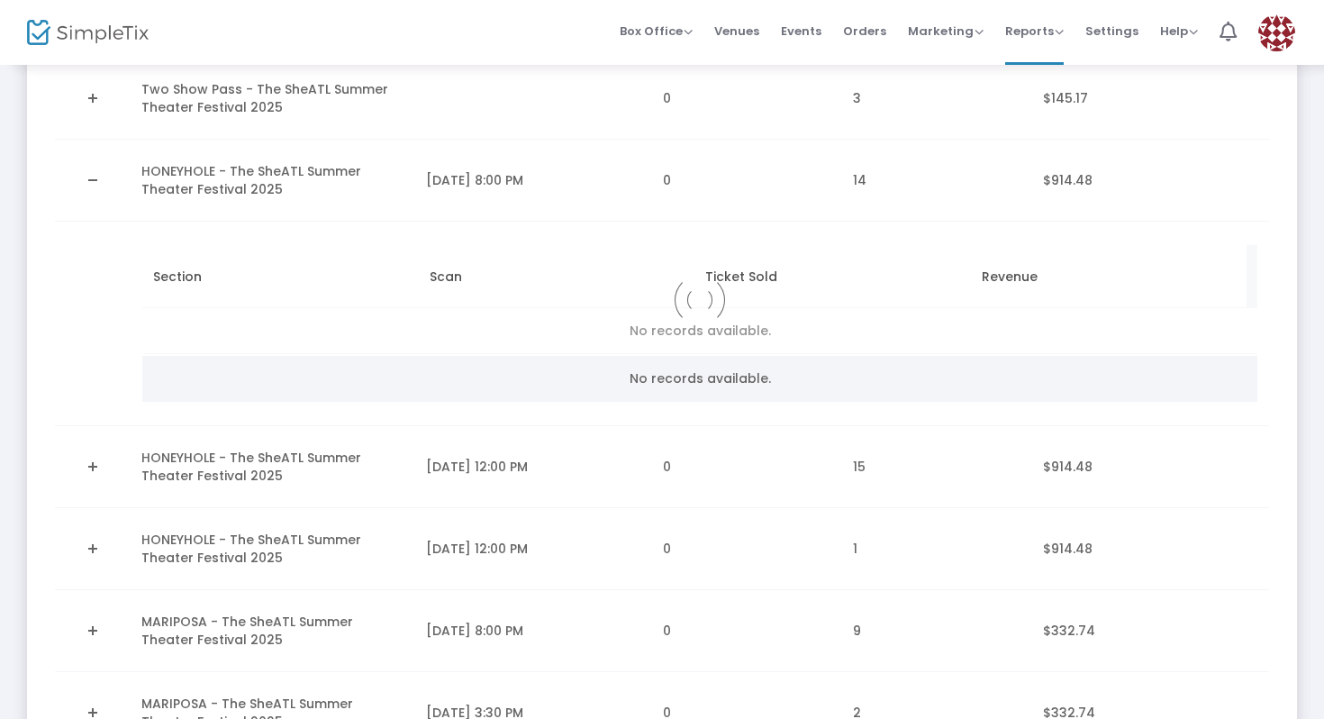
scroll to position [251, 0]
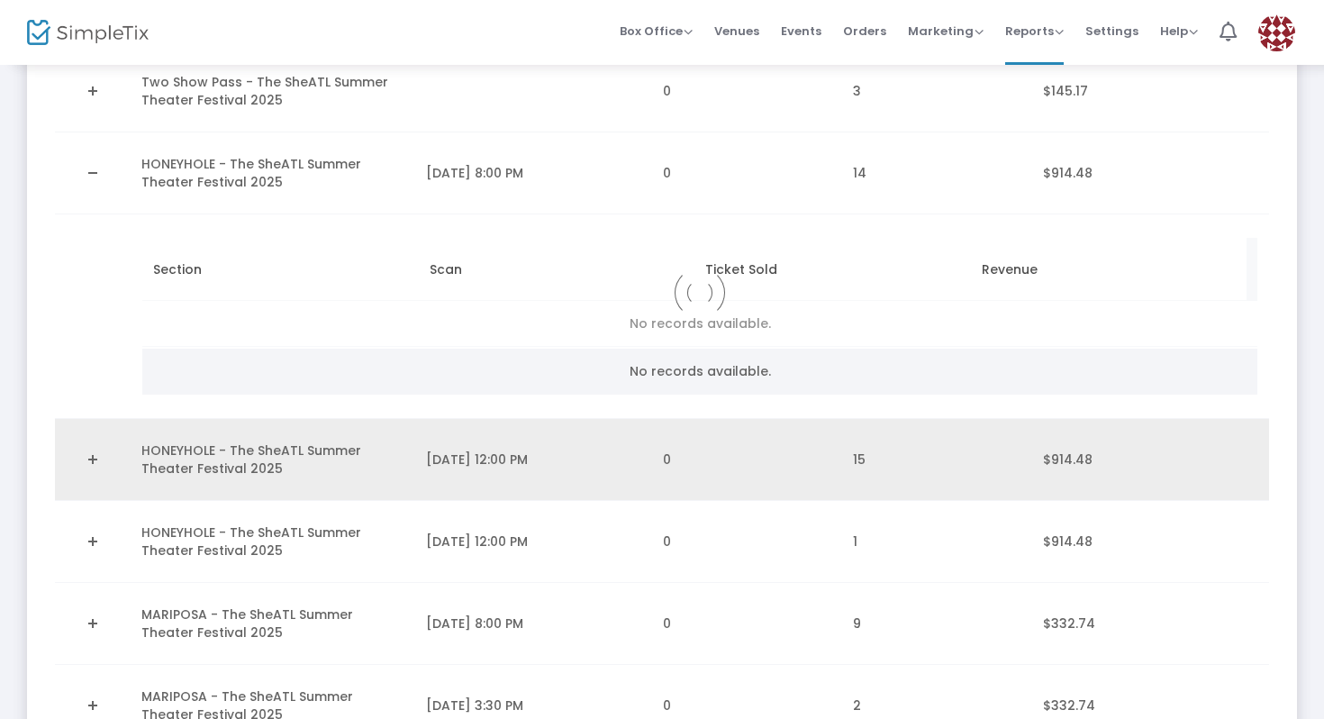
click at [81, 454] on link "Expand Details" at bounding box center [93, 459] width 54 height 29
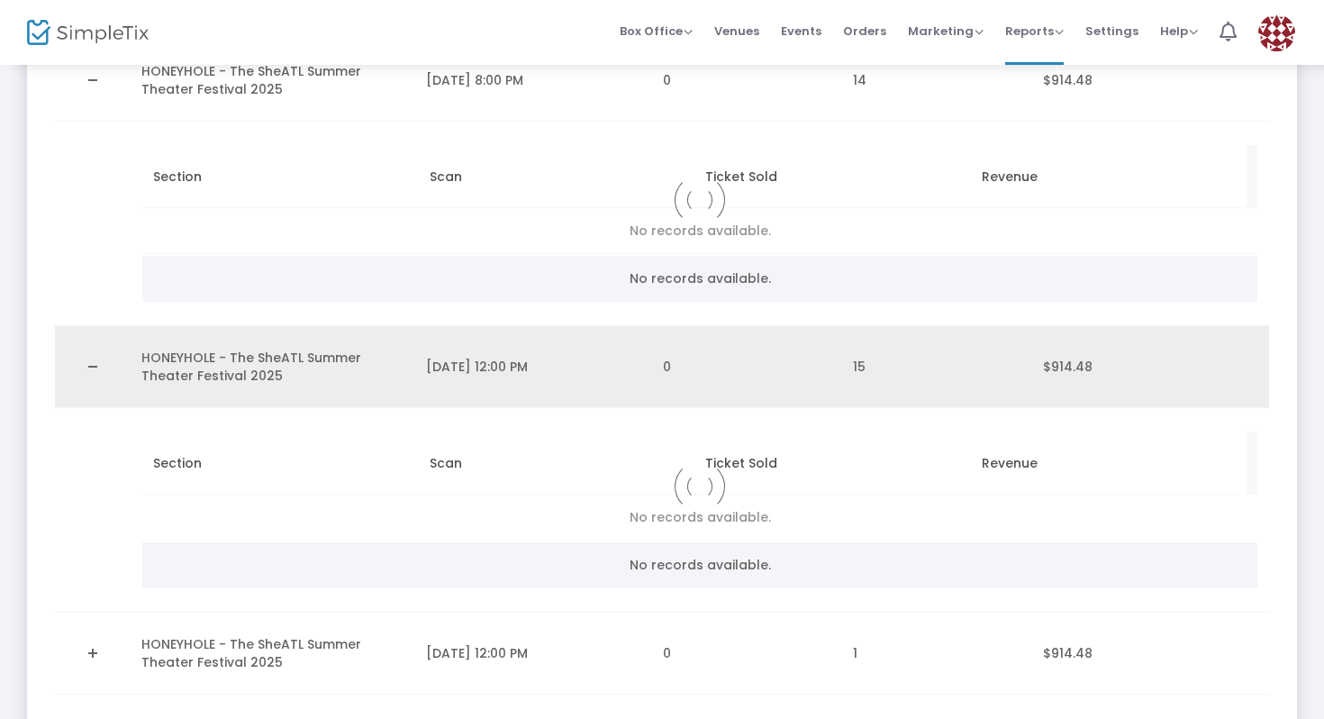
scroll to position [451, 0]
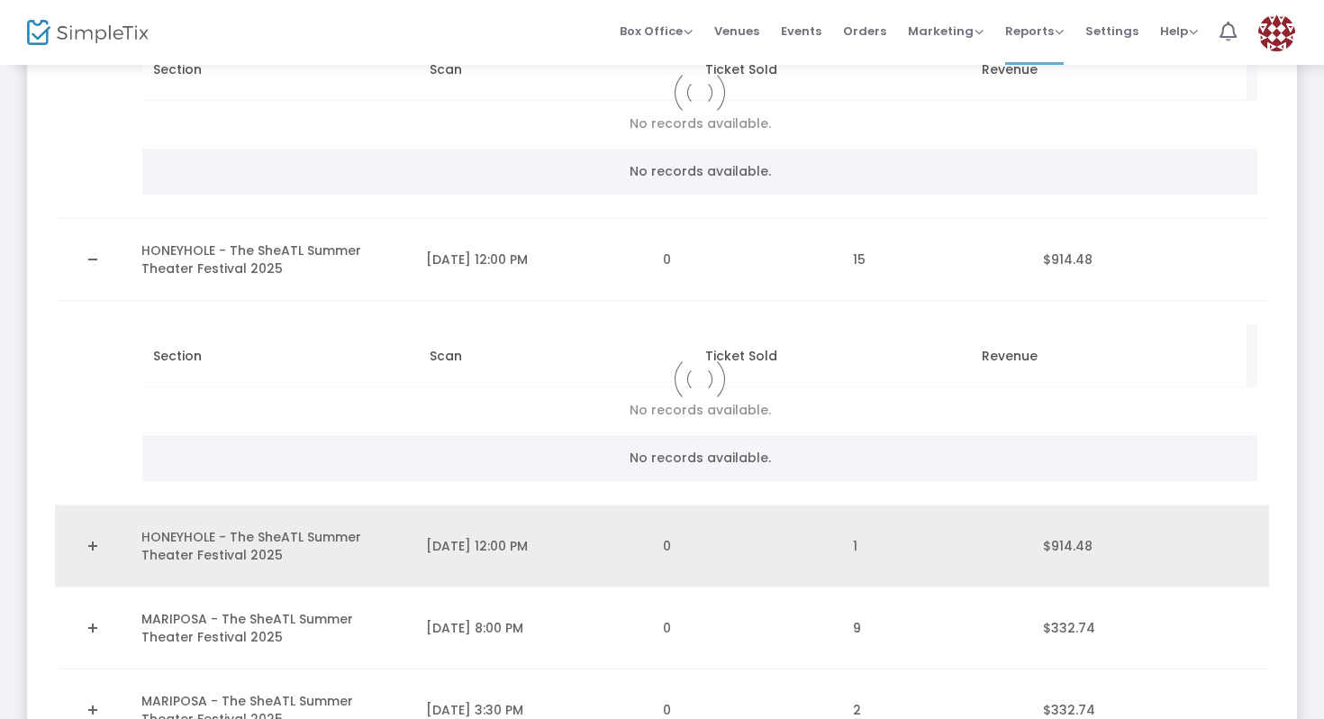
click at [85, 549] on link "Expand Details" at bounding box center [93, 545] width 54 height 29
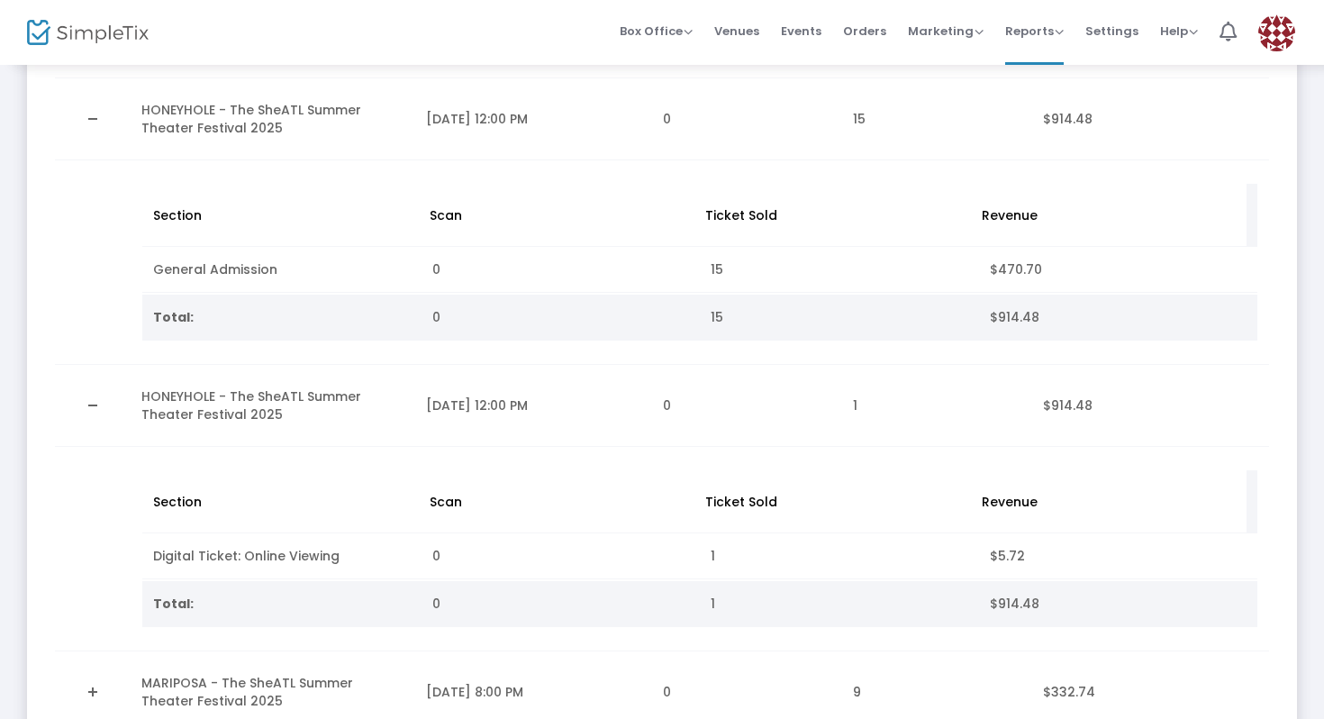
scroll to position [590, 0]
click at [97, 437] on td "Data table" at bounding box center [93, 408] width 76 height 82
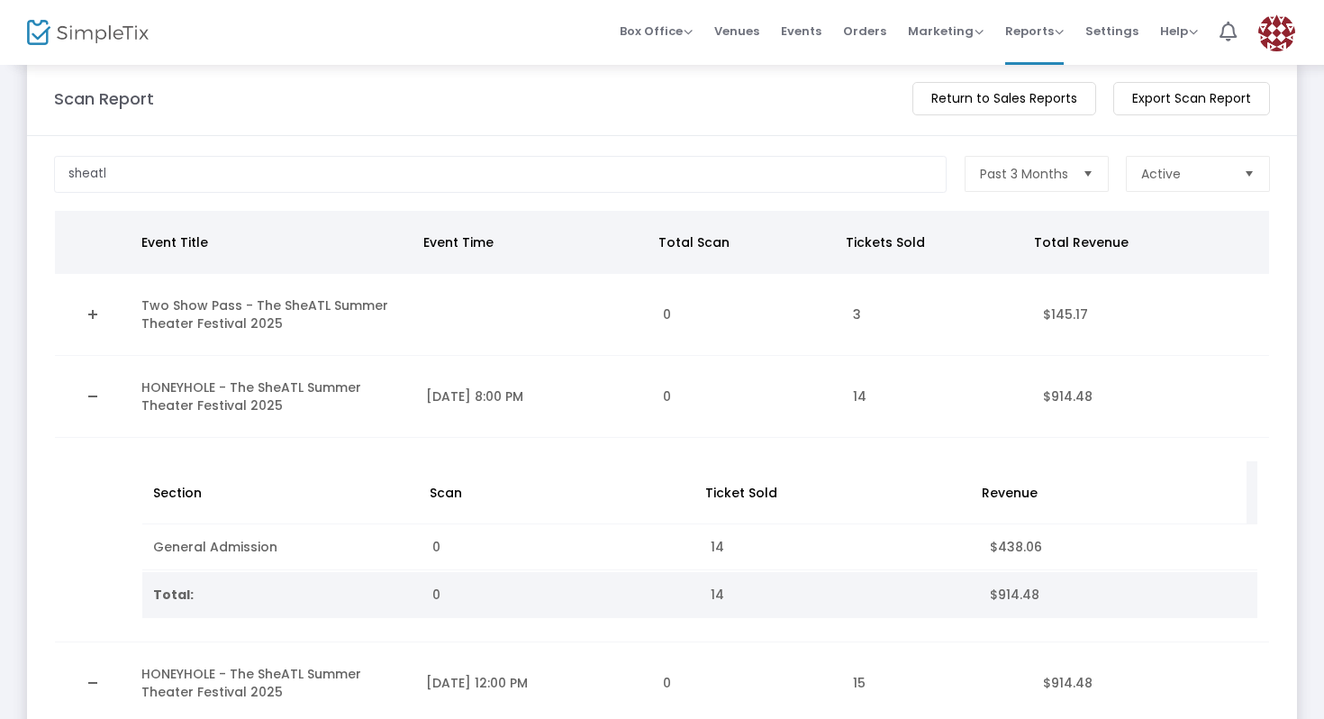
scroll to position [0, 0]
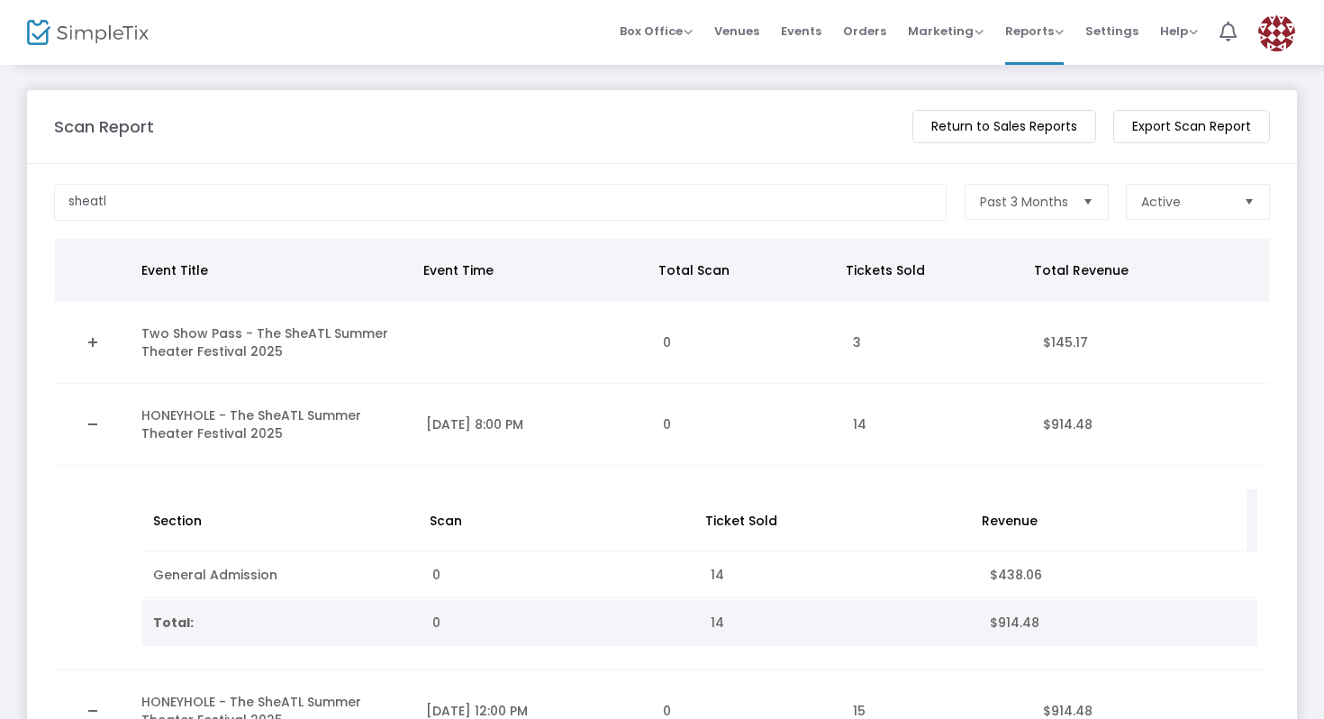
click at [1168, 128] on m-button "Export Scan Report" at bounding box center [1191, 126] width 157 height 33
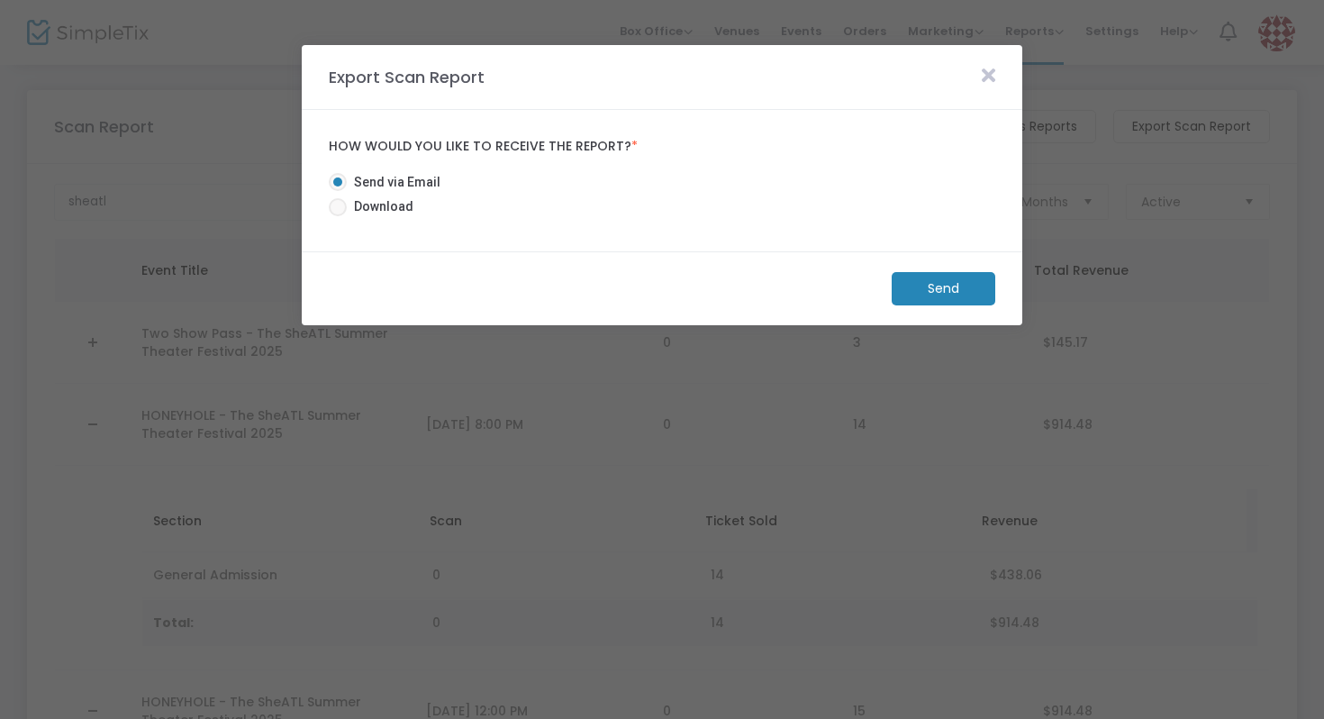
click at [399, 206] on span "Download" at bounding box center [380, 206] width 67 height 19
click at [338, 216] on input "Download" at bounding box center [337, 216] width 1 height 1
radio input "true"
click at [884, 290] on m-button "Download" at bounding box center [928, 288] width 134 height 33
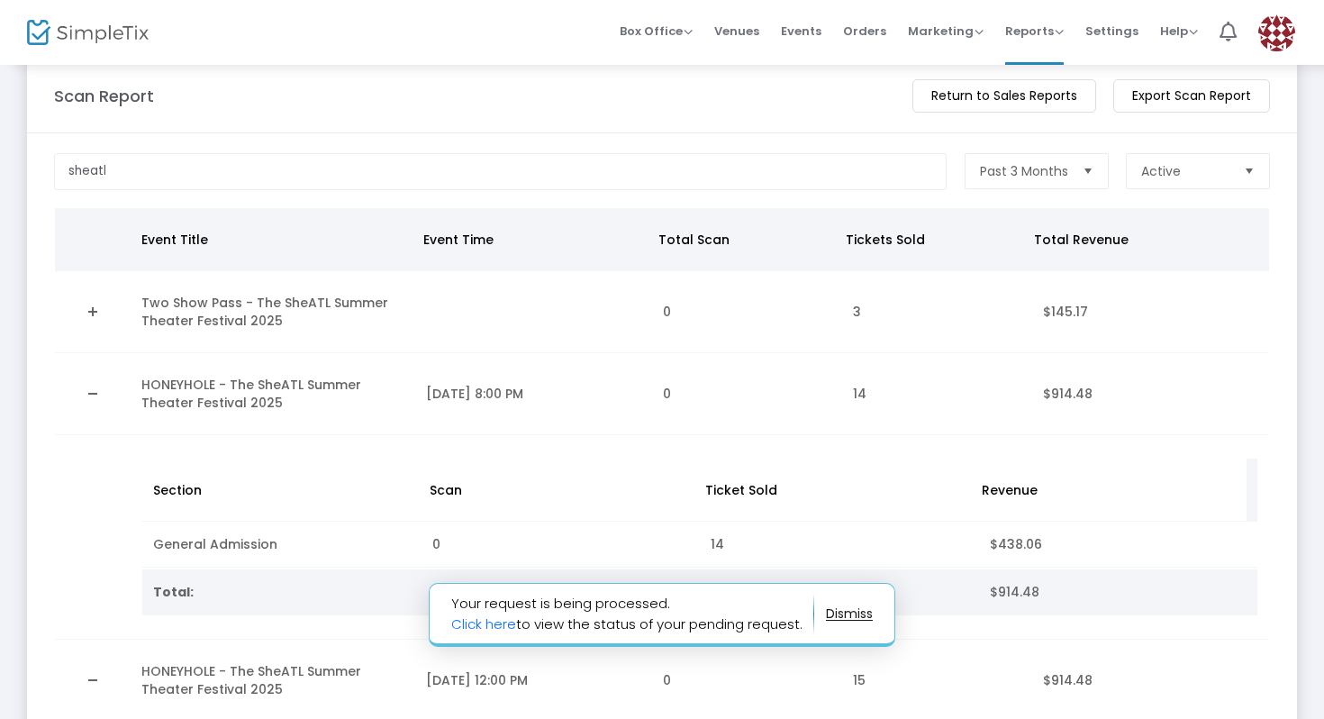
scroll to position [62, 0]
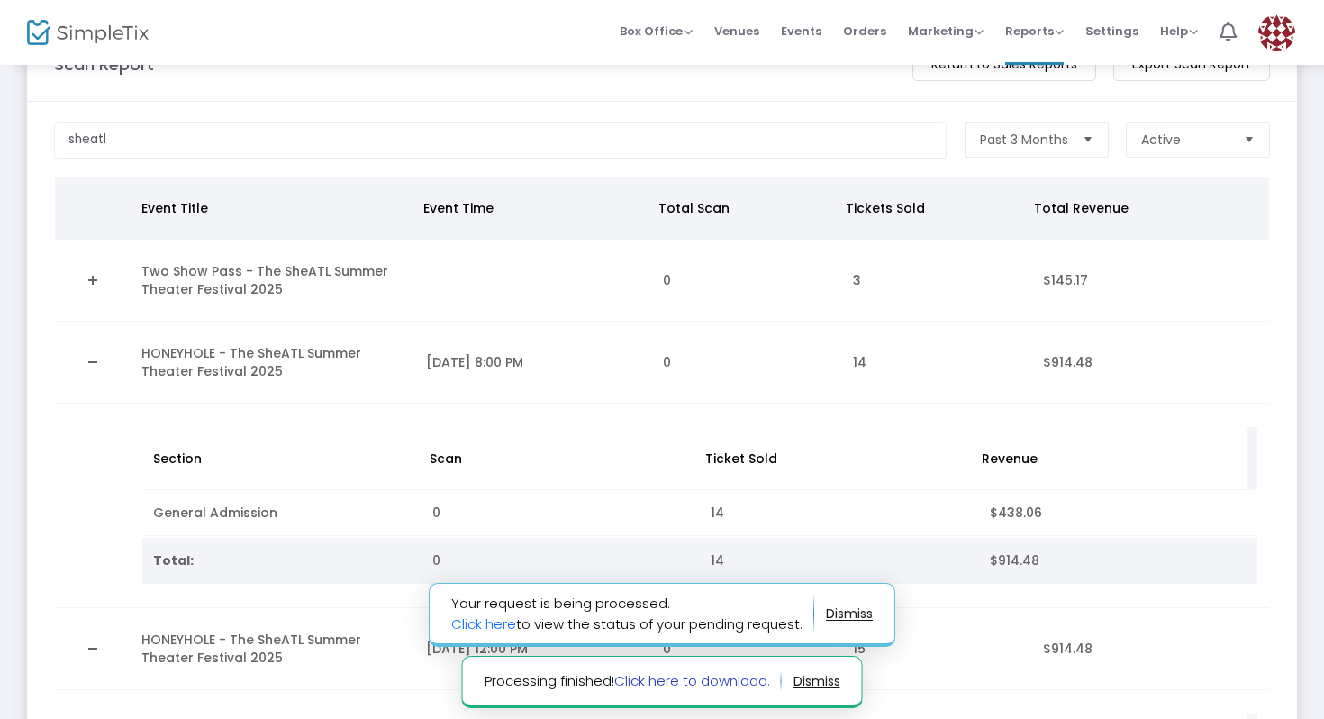
click at [664, 672] on link "Click here to download." at bounding box center [692, 680] width 156 height 19
